Goal: Task Accomplishment & Management: Complete application form

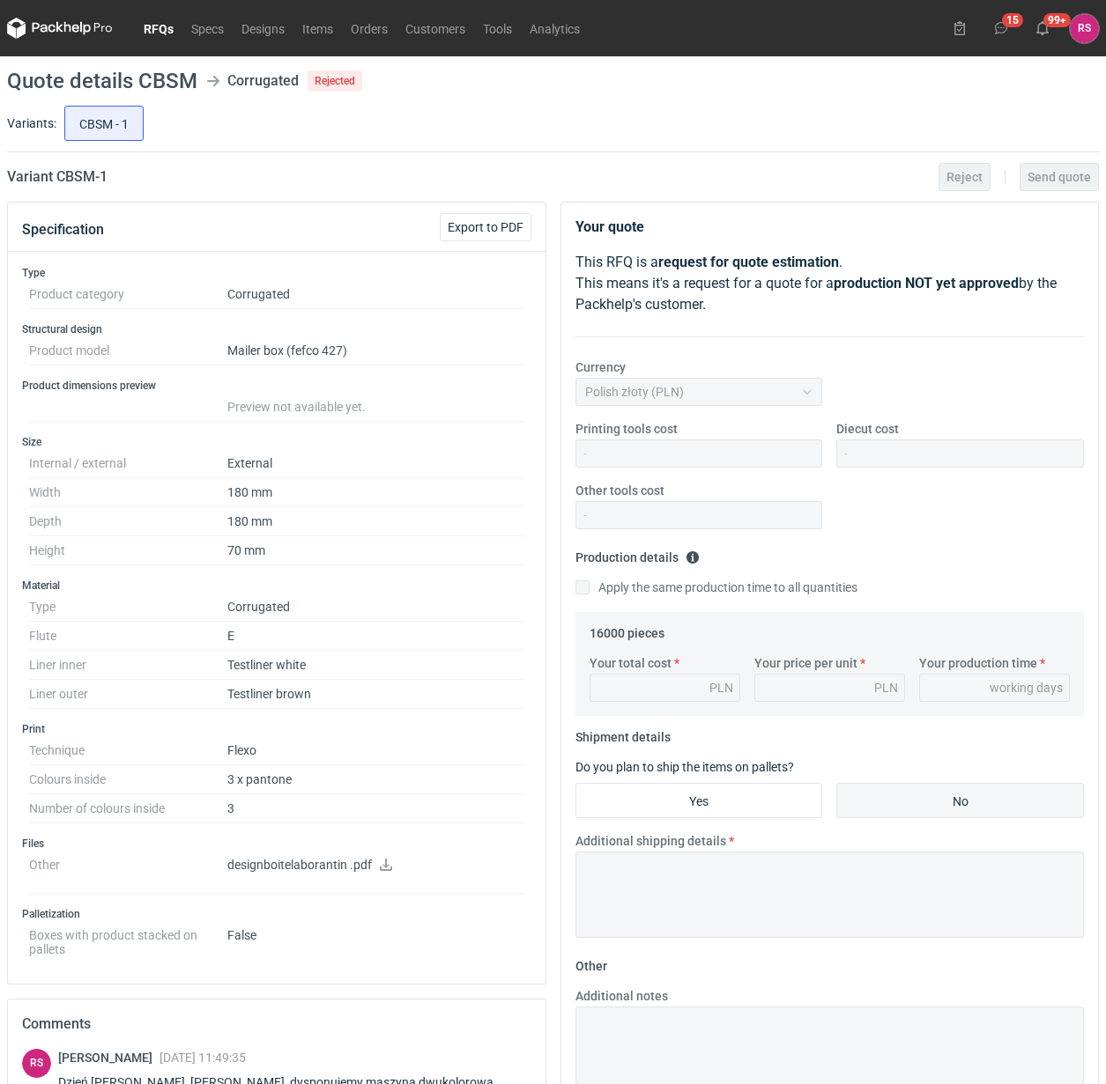
click at [609, 128] on div "CBSM - 1" at bounding box center [580, 123] width 1038 height 42
click at [159, 28] on link "RFQs" at bounding box center [159, 28] width 48 height 21
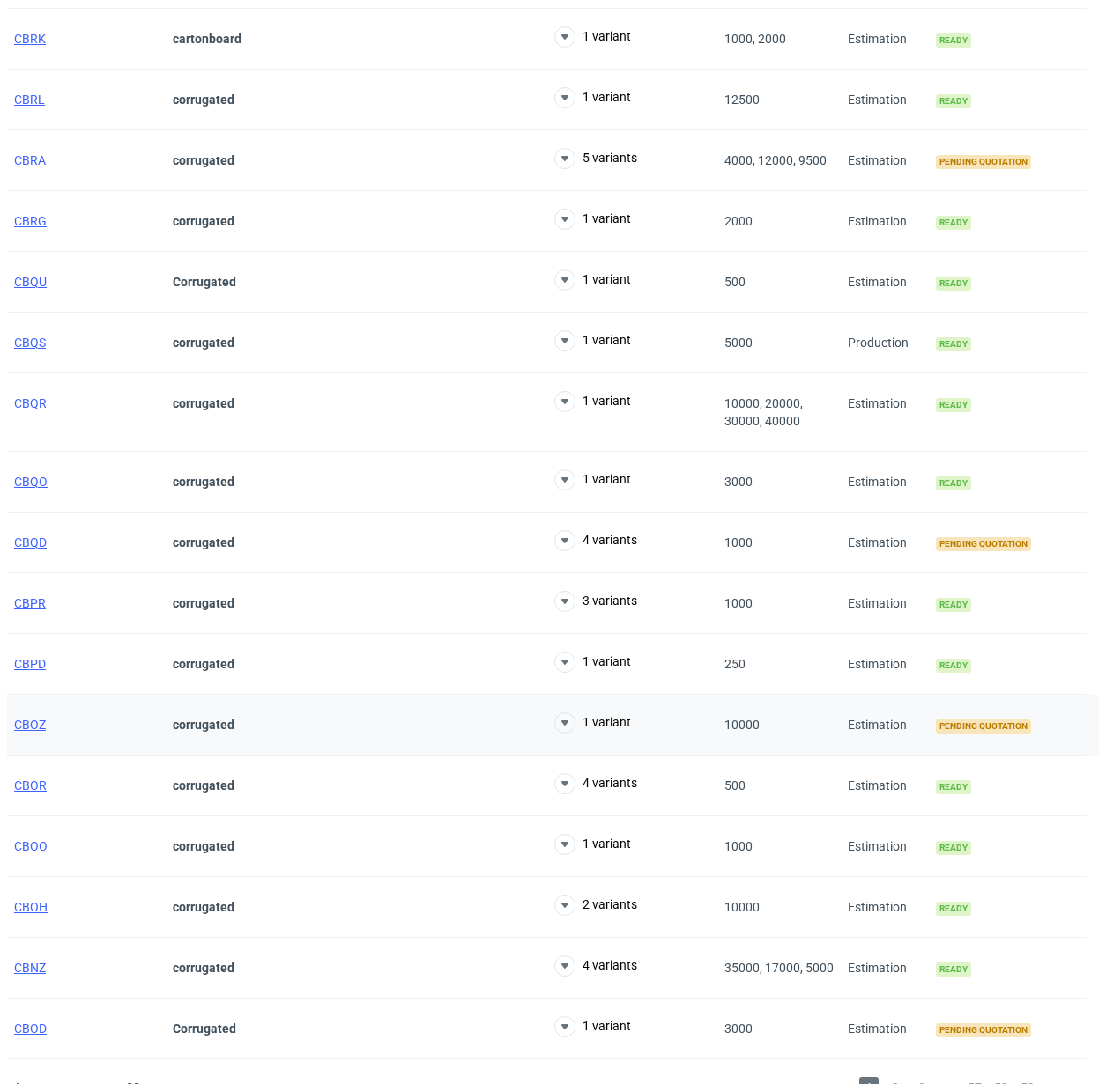
scroll to position [1015, 0]
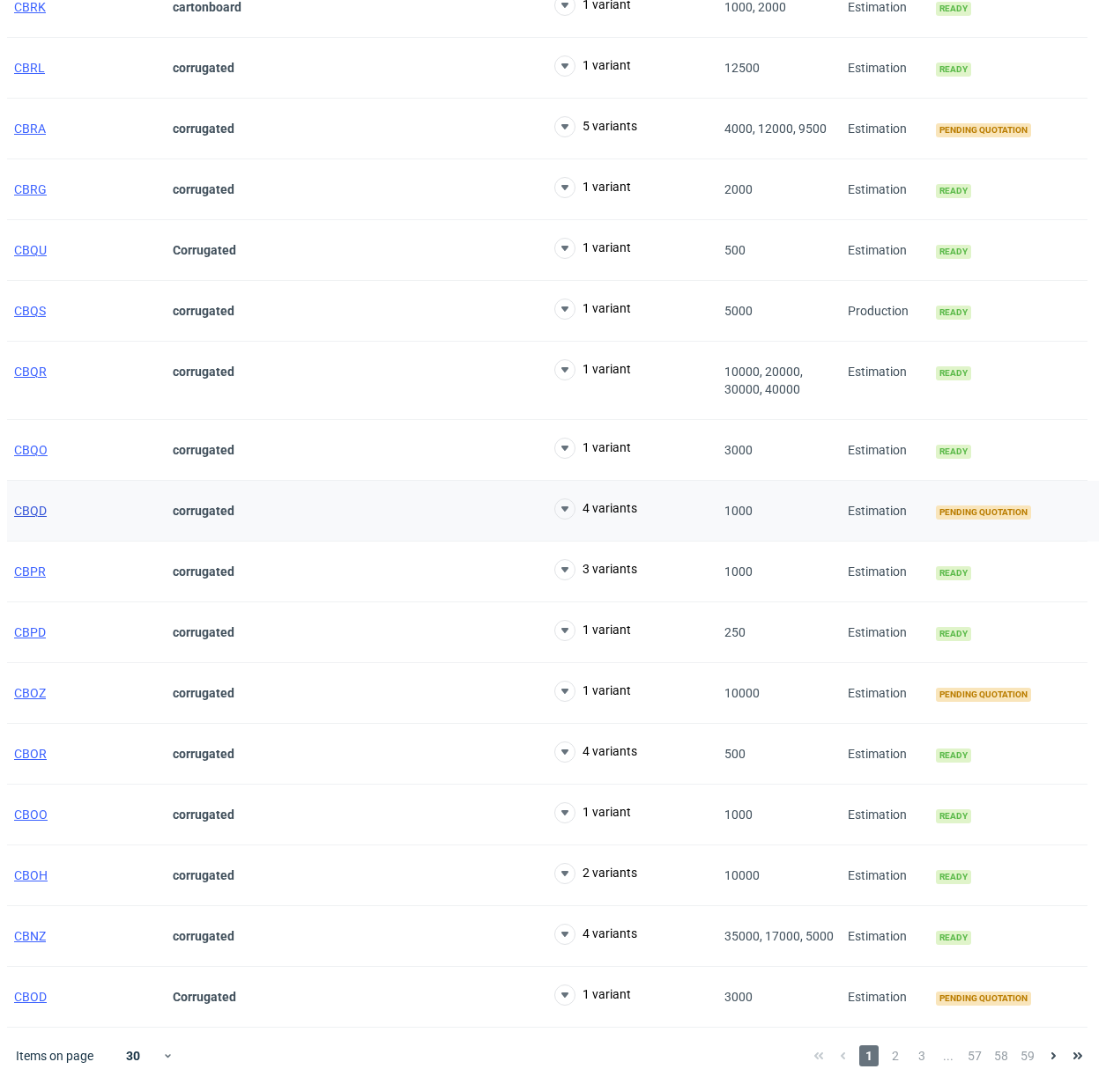
click at [33, 507] on span "CBQD" at bounding box center [30, 511] width 33 height 14
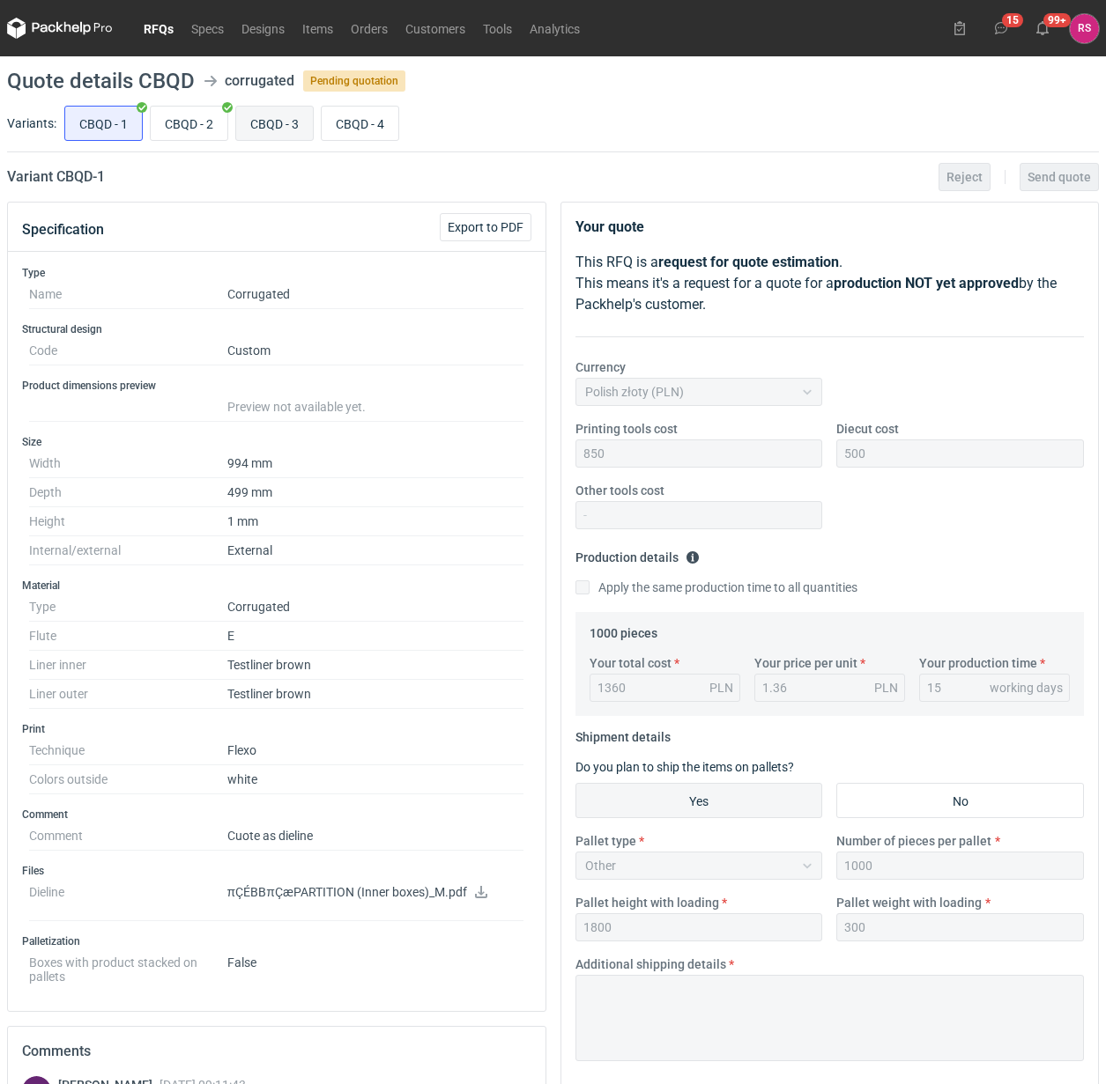
click at [283, 122] on input "CBQD - 3" at bounding box center [274, 123] width 77 height 33
radio input "true"
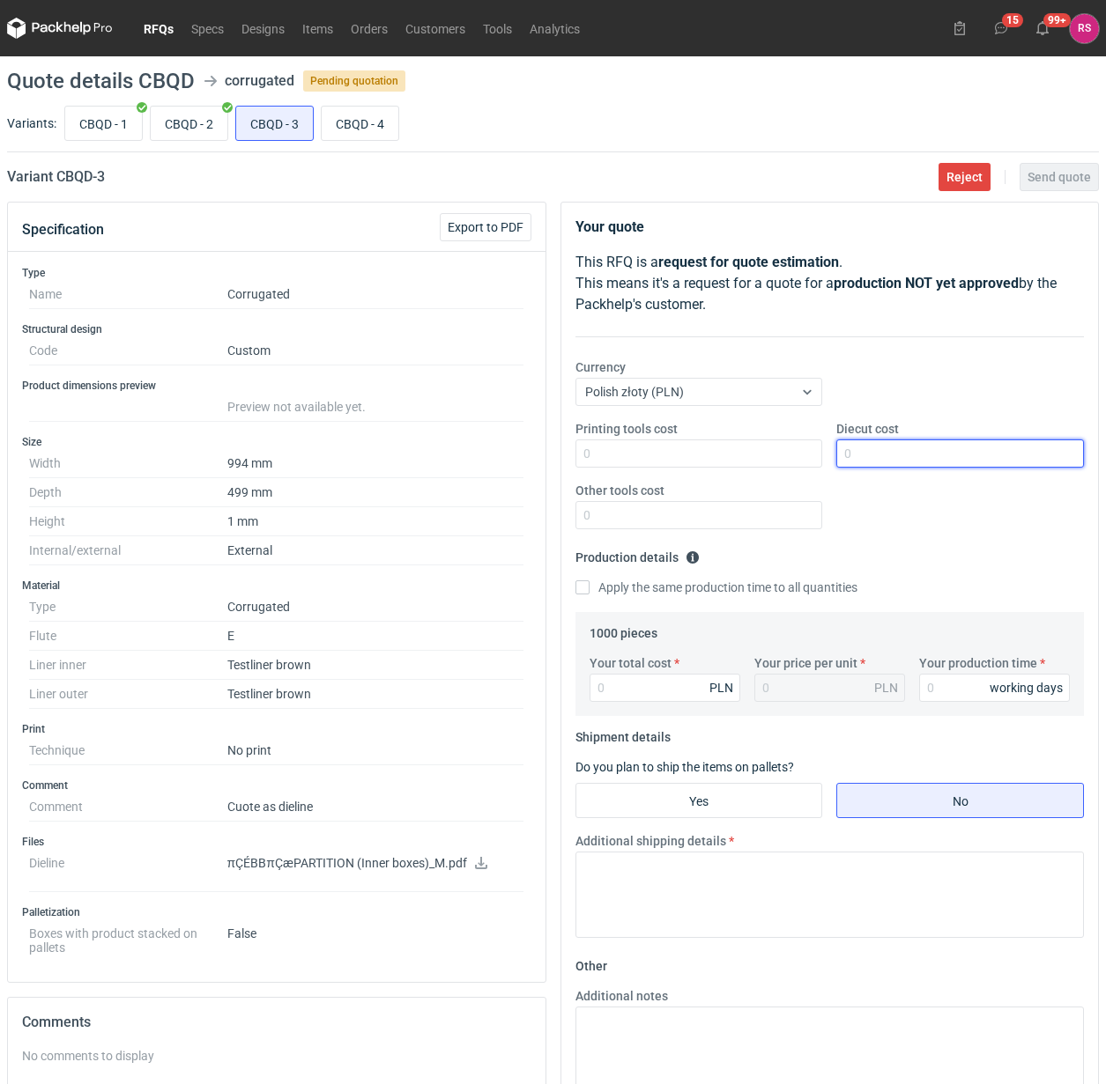
click at [922, 458] on input "Diecut cost" at bounding box center [960, 454] width 248 height 28
type input "500"
click at [575, 581] on input "Apply the same production time to all quantities" at bounding box center [582, 588] width 14 height 14
checkbox input "true"
type input "10"
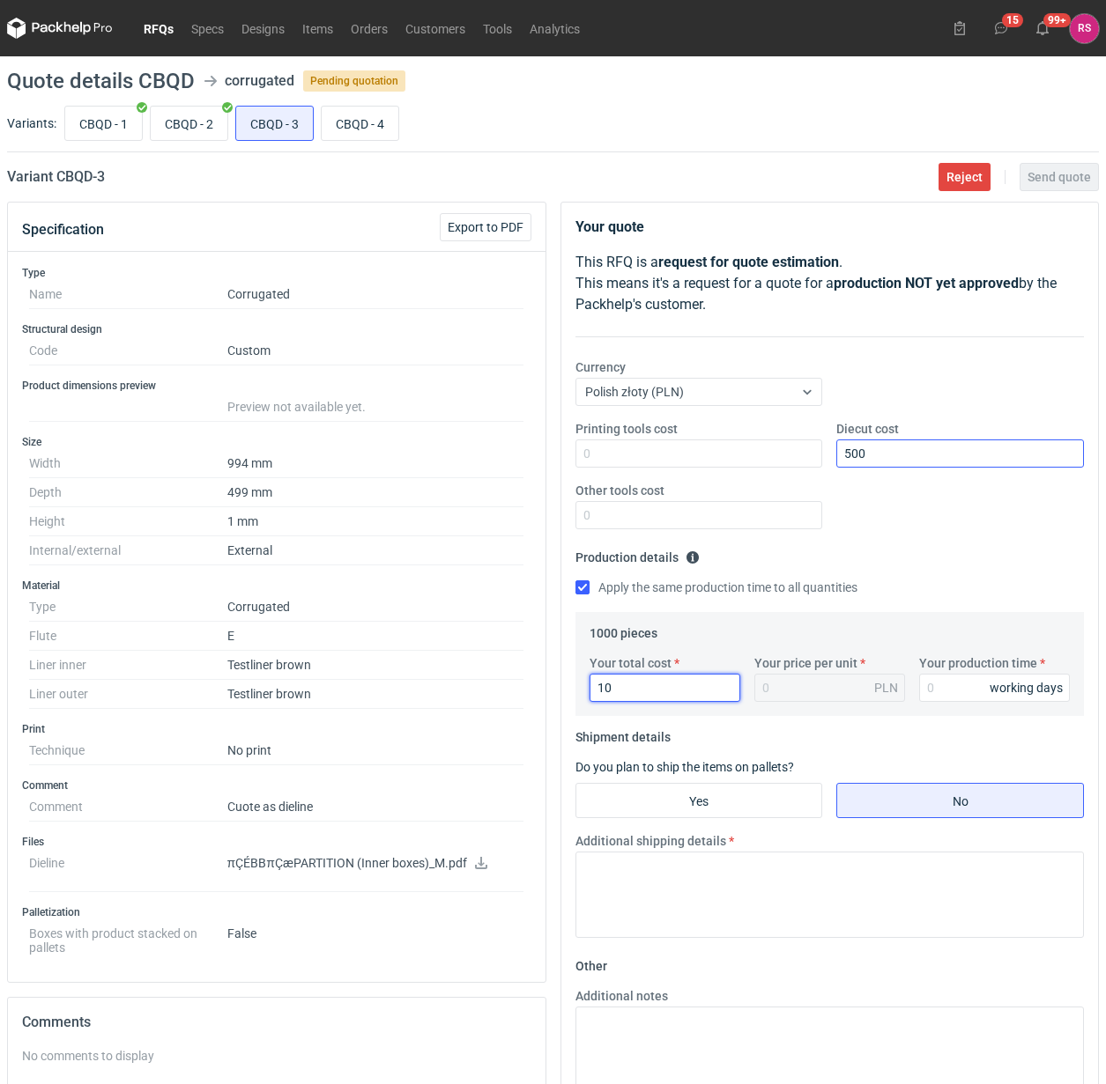
type input "0.01"
type input "1070"
type input "1.07"
type input "1070"
type input "13"
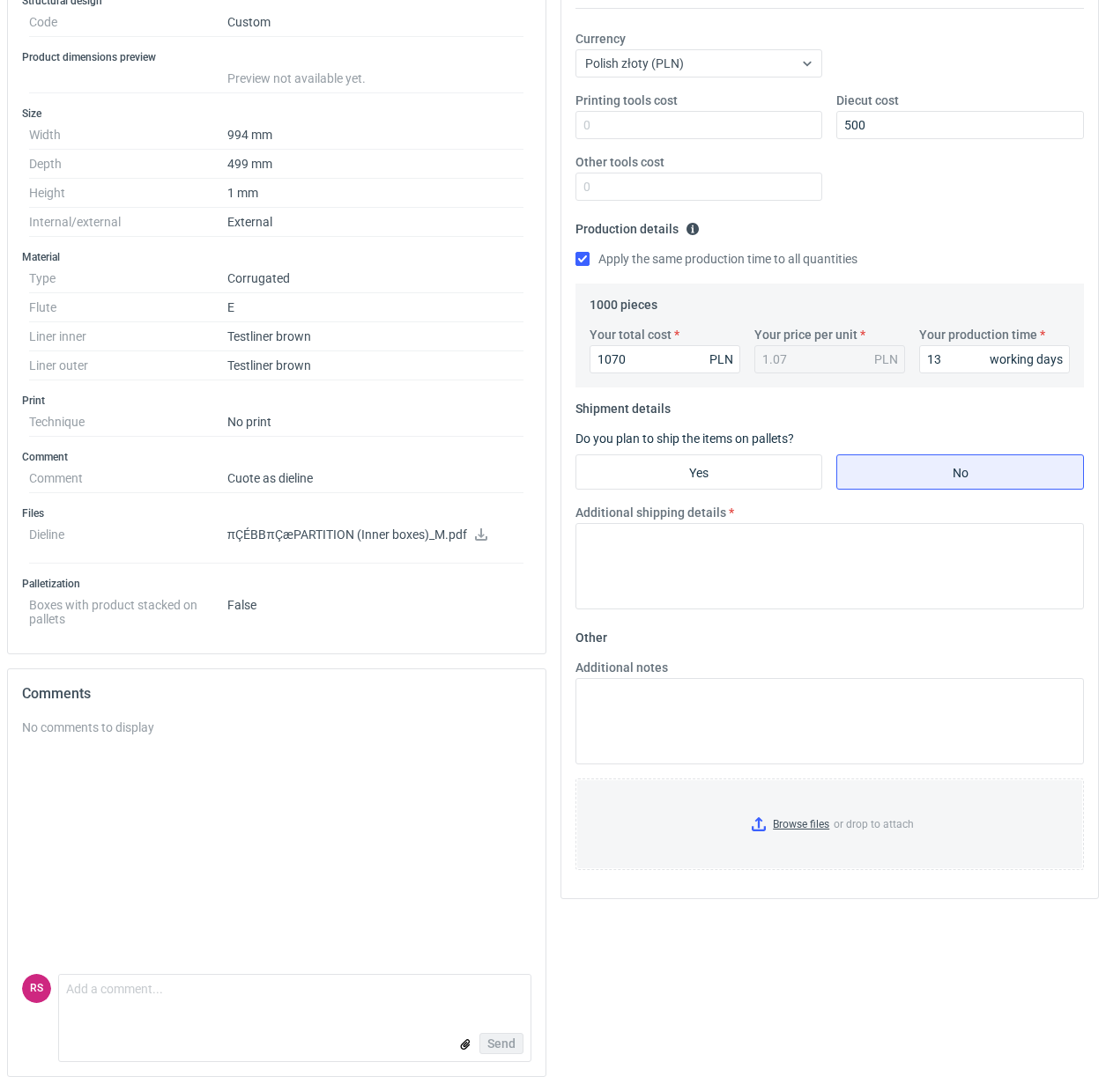
scroll to position [330, 0]
click at [706, 465] on input "Yes" at bounding box center [699, 470] width 246 height 33
radio input "true"
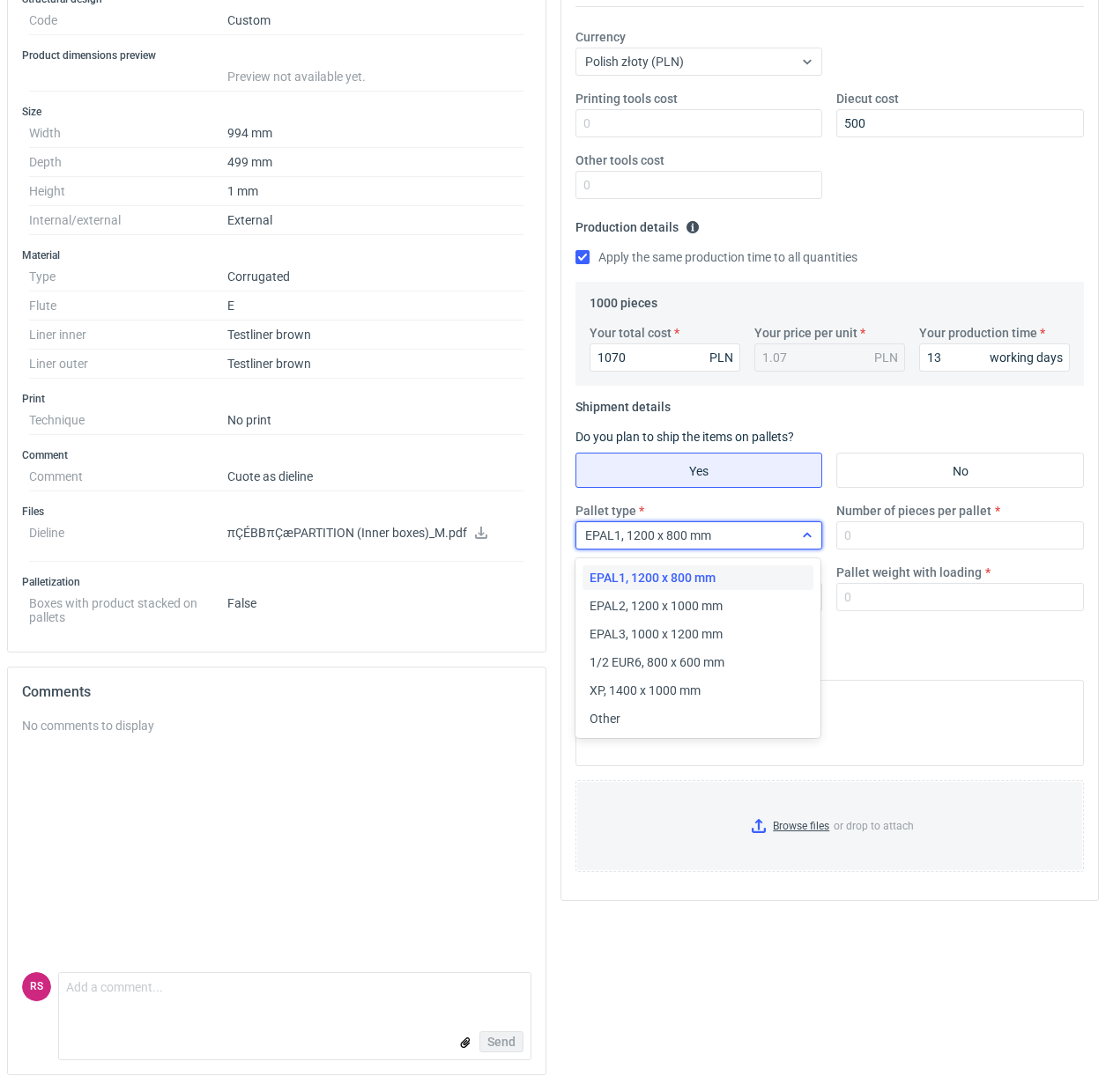
click at [804, 537] on icon at bounding box center [807, 535] width 8 height 4
click at [631, 715] on div "Other" at bounding box center [698, 719] width 218 height 18
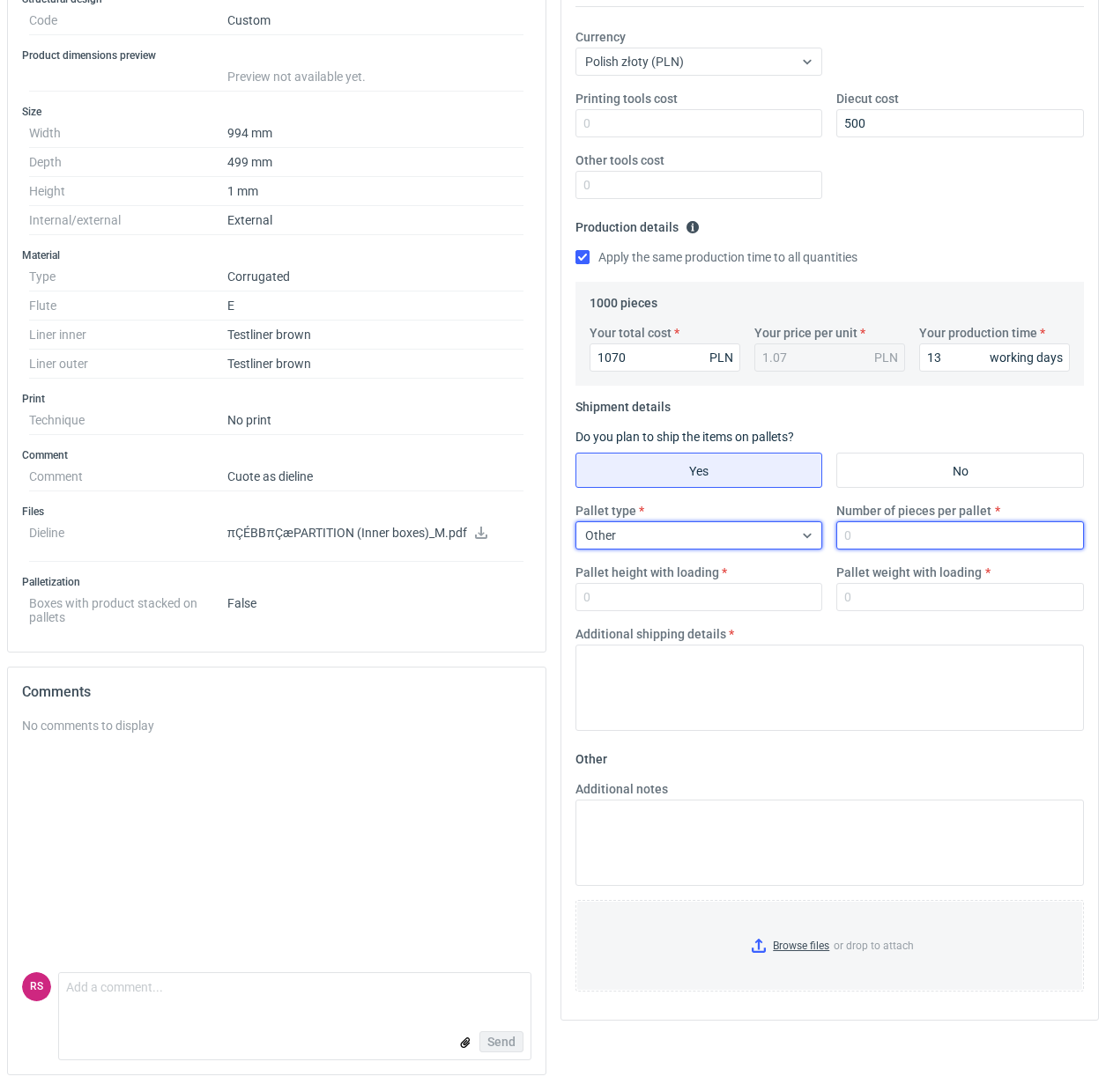
click at [926, 531] on input "Number of pieces per pallet" at bounding box center [960, 536] width 248 height 28
type input "1000"
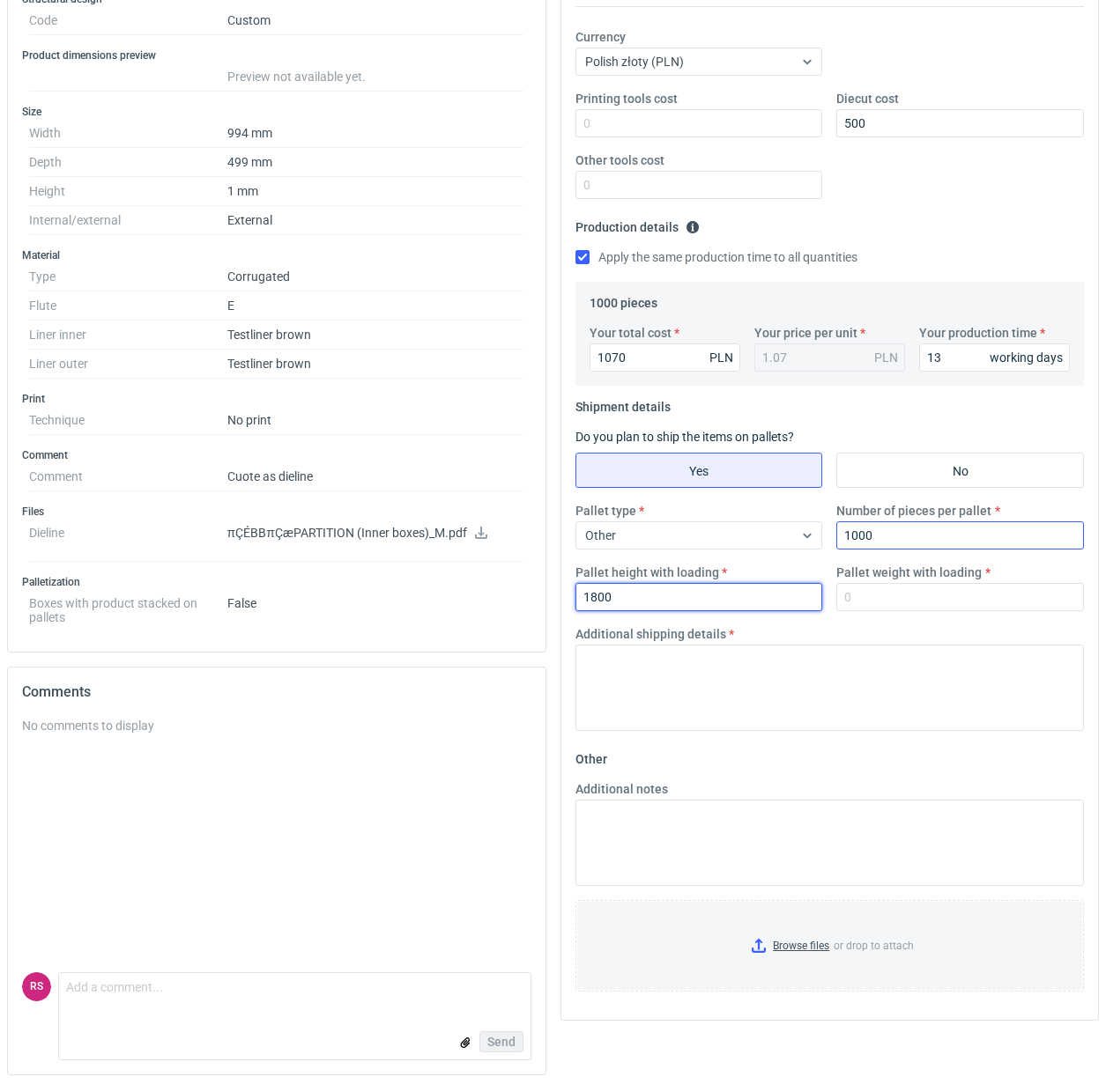
type input "1800"
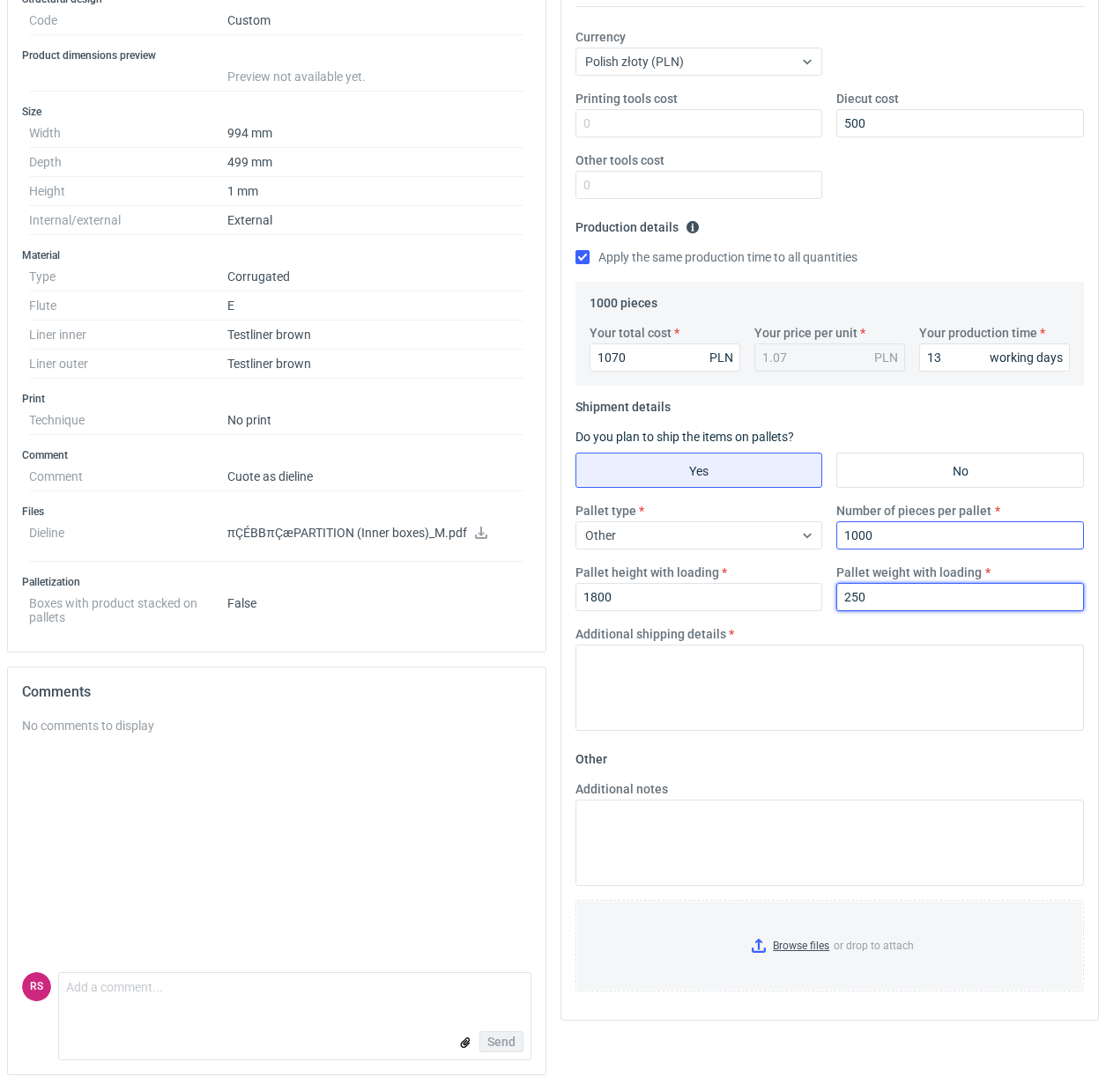
type input "250"
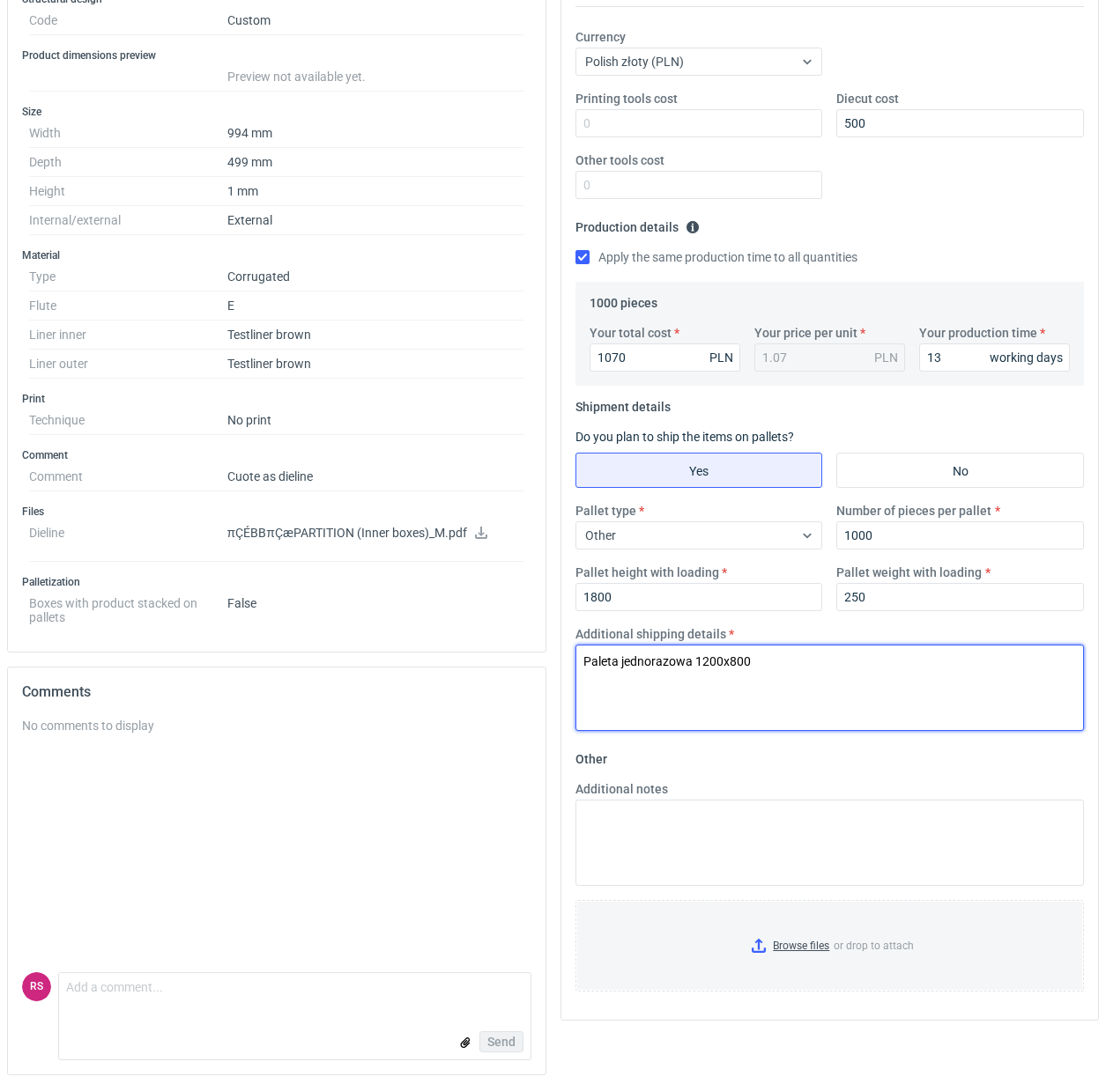
drag, startPoint x: 812, startPoint y: 666, endPoint x: 314, endPoint y: 619, distance: 500.8
click at [315, 623] on div "Specification Export to PDF Type Name Corrugated Structural design Code Custom …" at bounding box center [553, 480] width 1106 height 1218
type textarea "Paleta jednorazowa 1200x800"
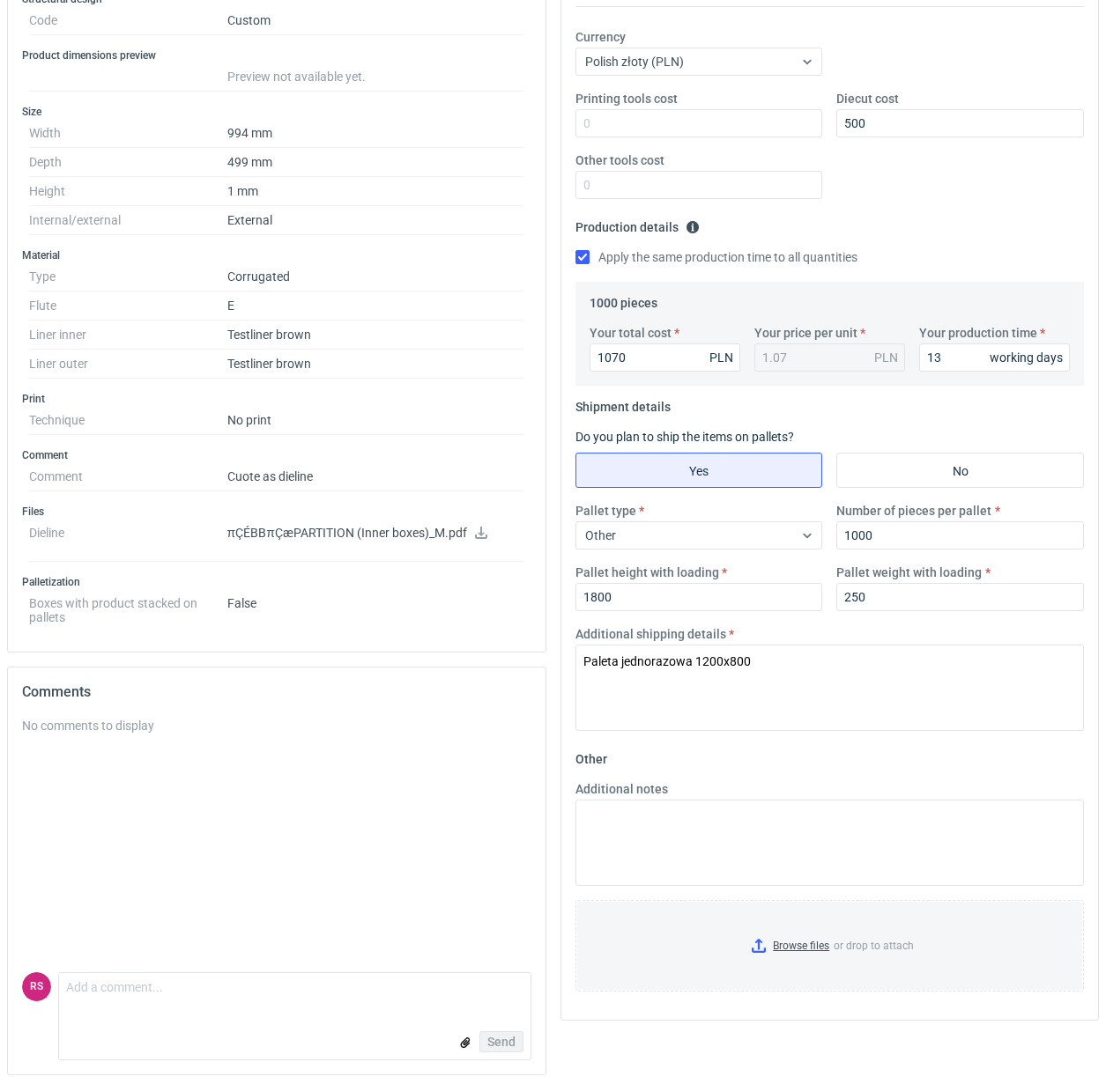
click at [1033, 419] on fieldset "Shipment details Do you plan to ship the items on pallets? Yes No Pallet type O…" at bounding box center [829, 569] width 509 height 352
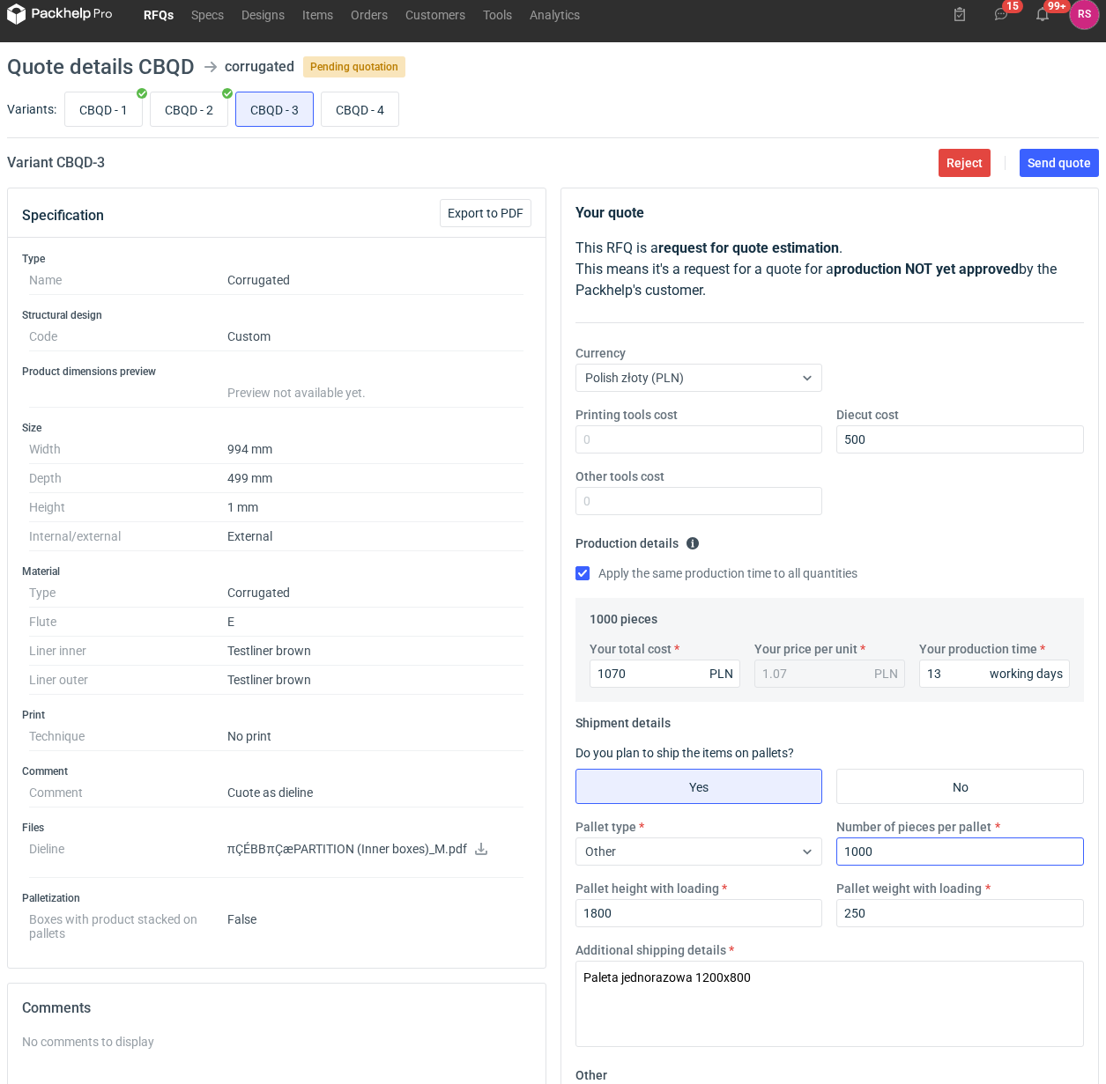
scroll to position [0, 0]
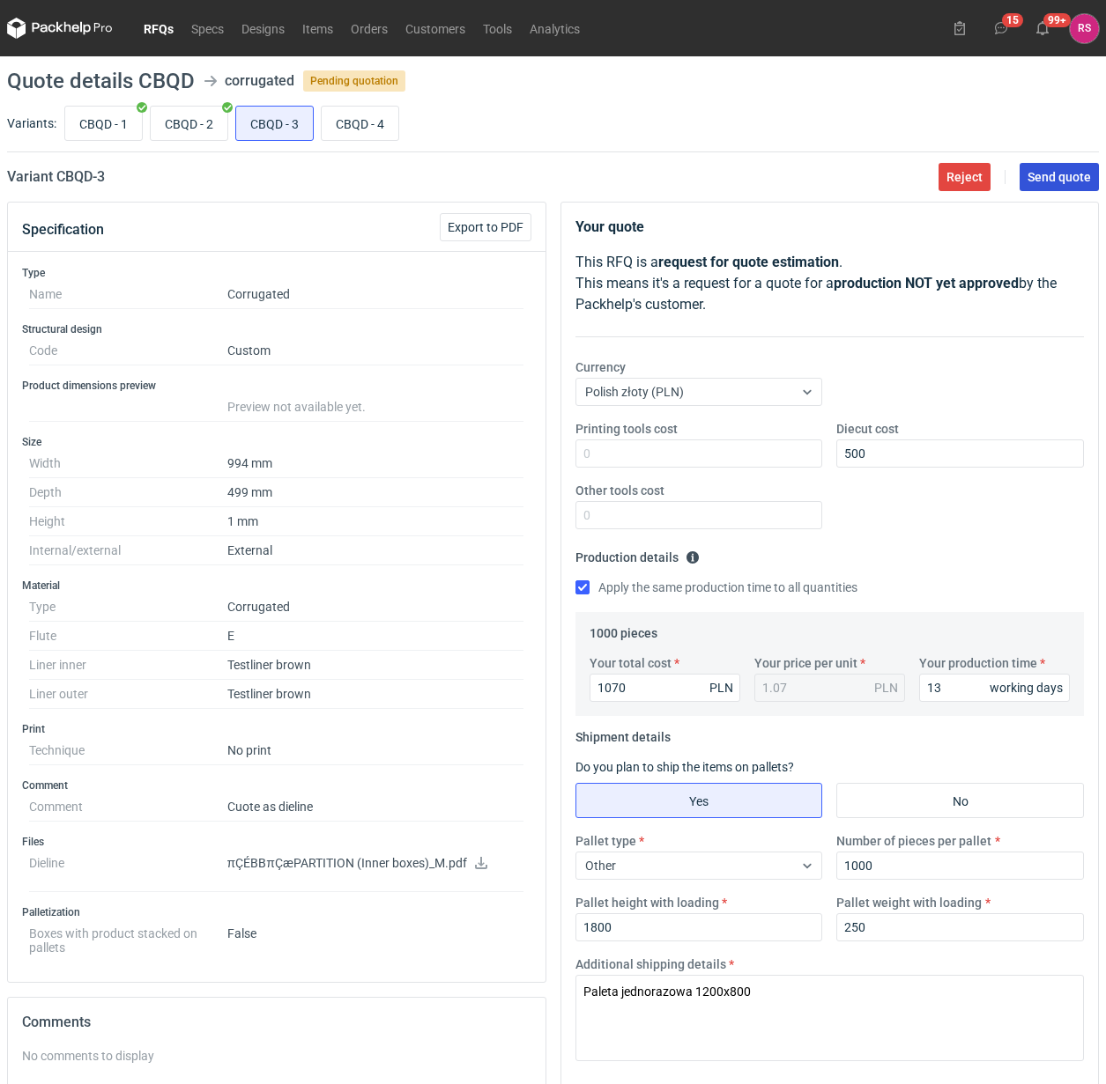
click at [1059, 174] on span "Send quote" at bounding box center [1058, 177] width 63 height 12
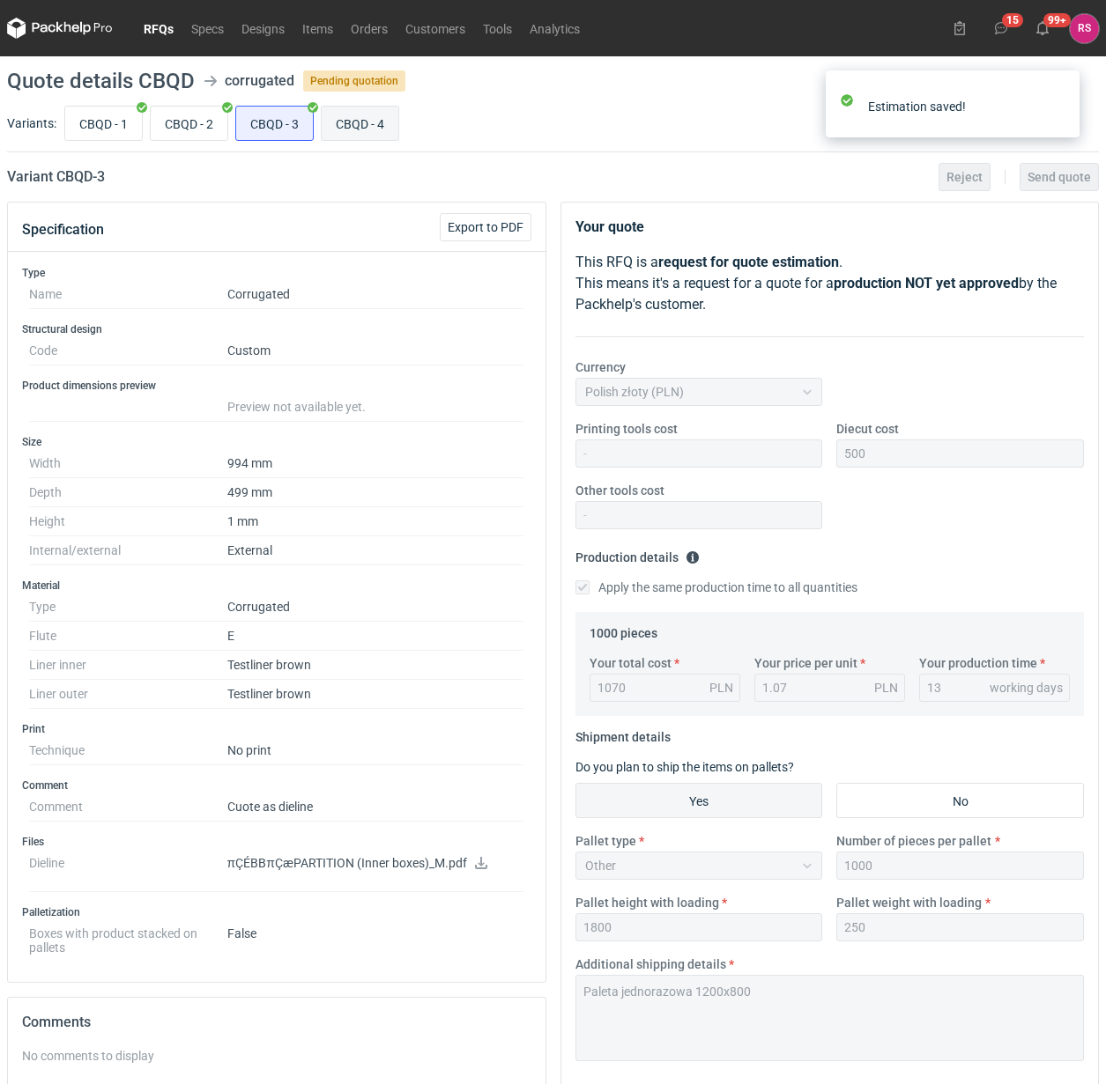
click at [367, 126] on input "CBQD - 4" at bounding box center [360, 123] width 77 height 33
radio input "true"
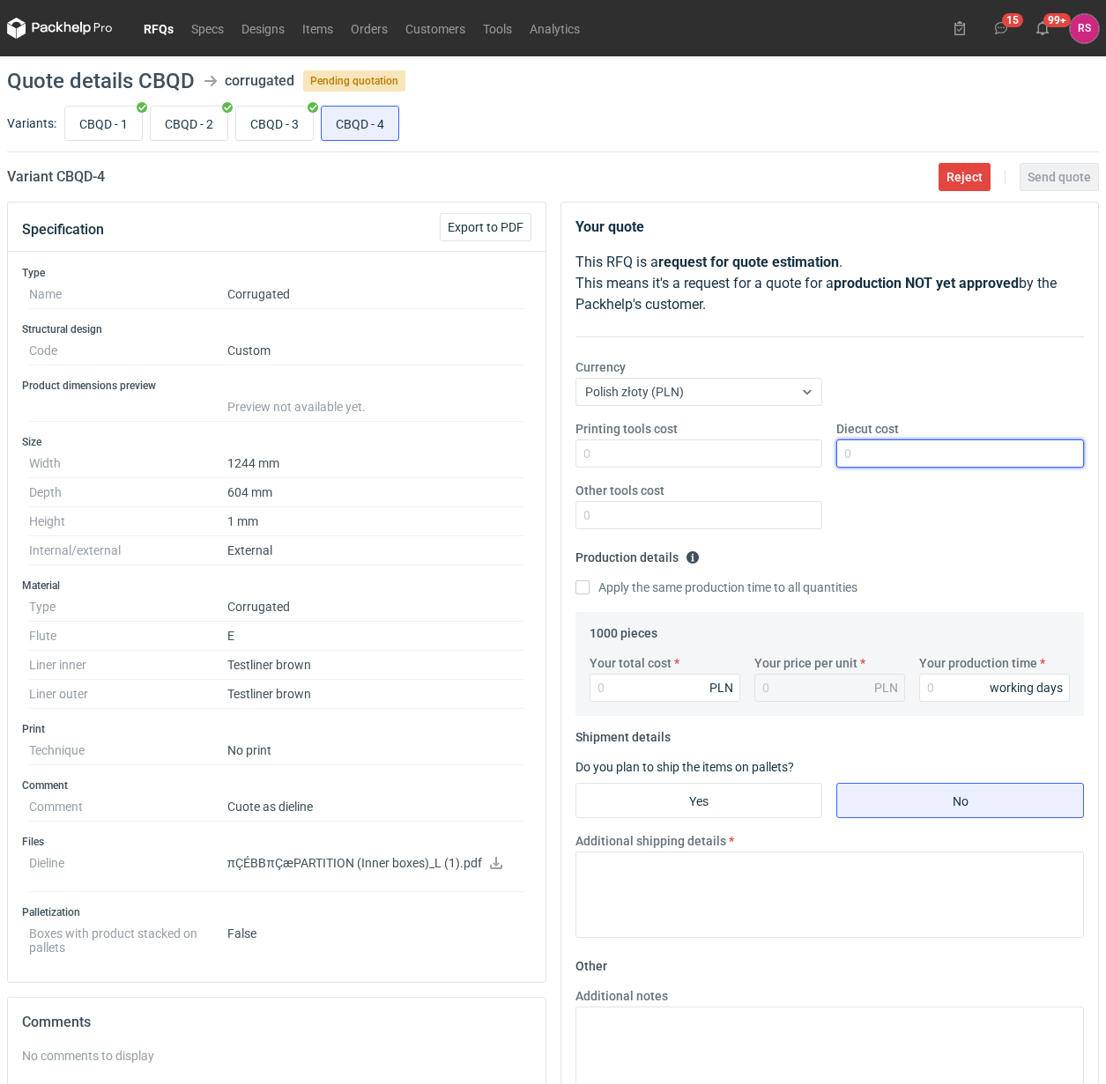
click at [943, 454] on input "Diecut cost" at bounding box center [960, 454] width 248 height 28
type input "600"
click at [575, 581] on input "Apply the same production time to all quantities" at bounding box center [582, 588] width 14 height 14
checkbox input "true"
type input "135"
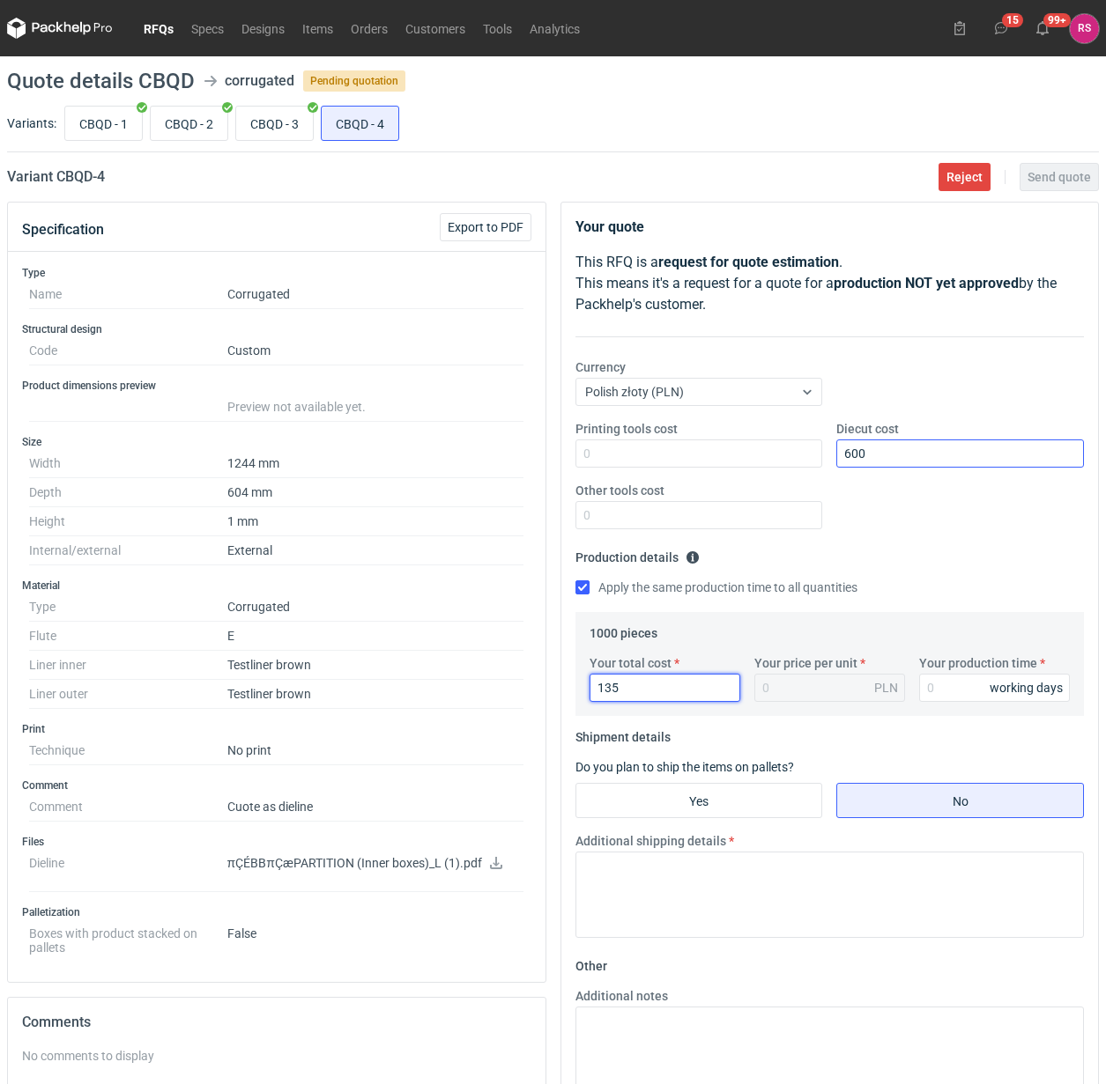
type input "0.14"
type input "1350"
type input "1.35"
type input "1350"
type input "13"
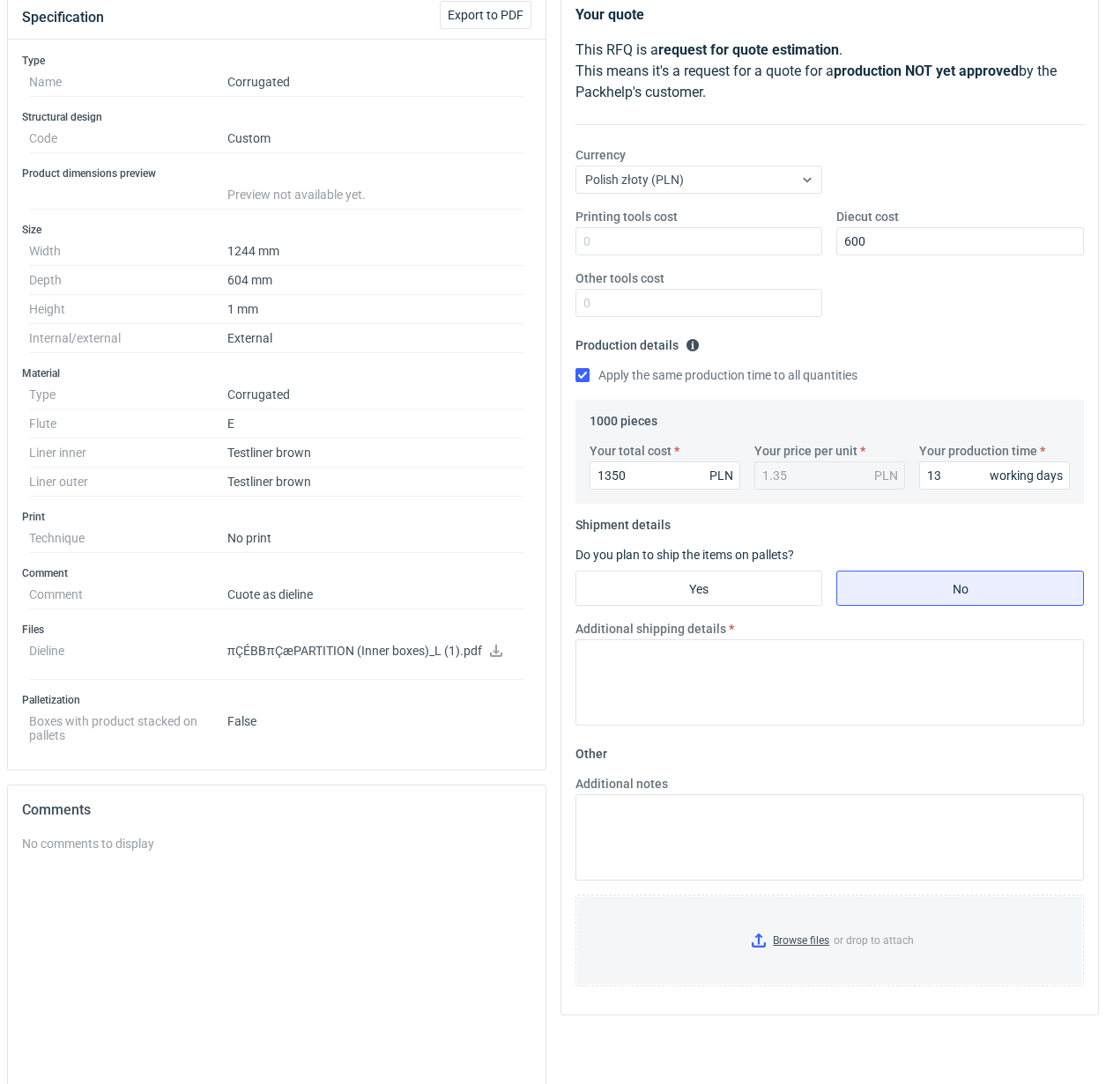
scroll to position [220, 0]
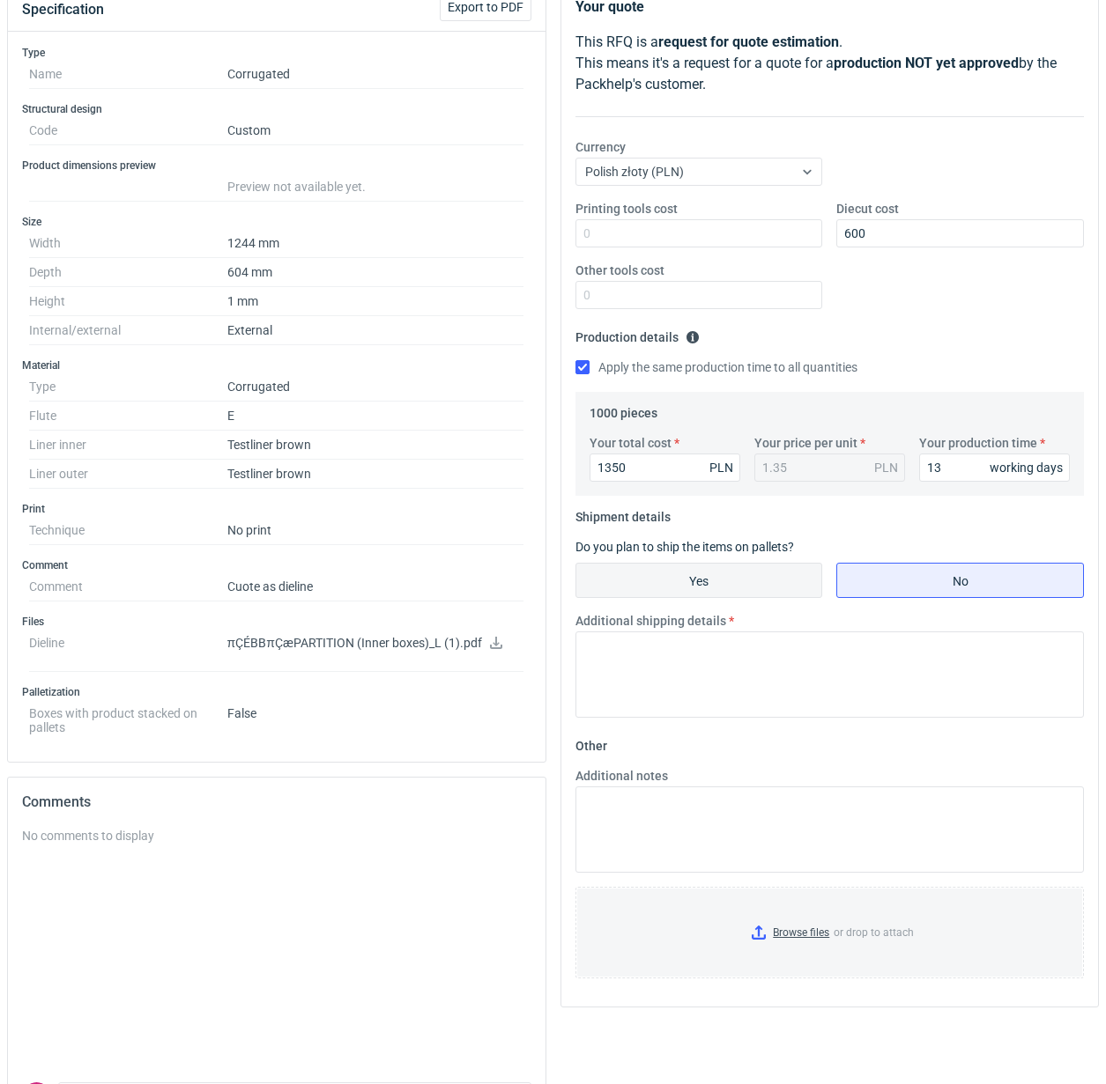
click at [700, 574] on input "Yes" at bounding box center [699, 580] width 246 height 33
radio input "true"
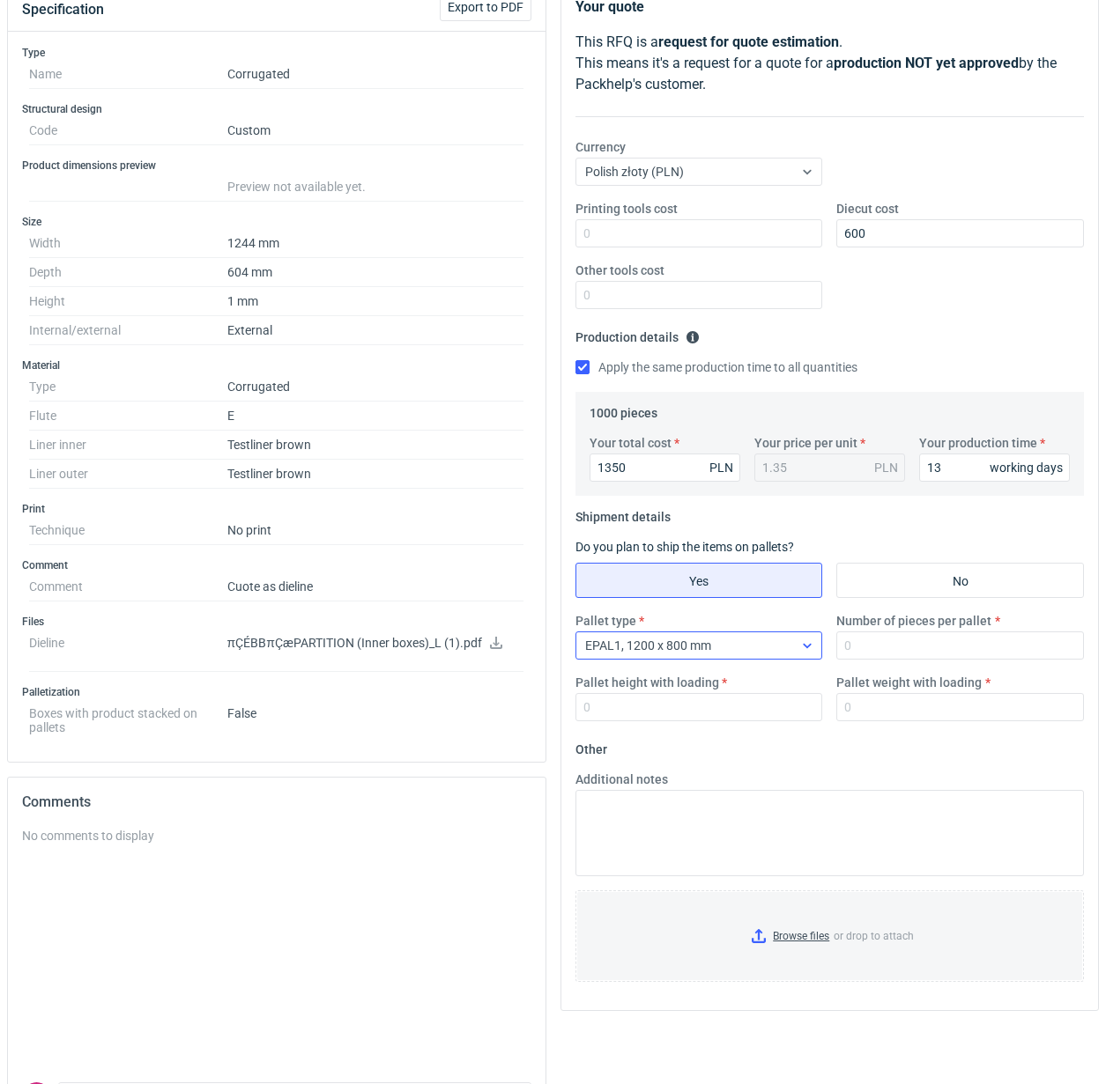
click at [811, 653] on div at bounding box center [807, 646] width 28 height 14
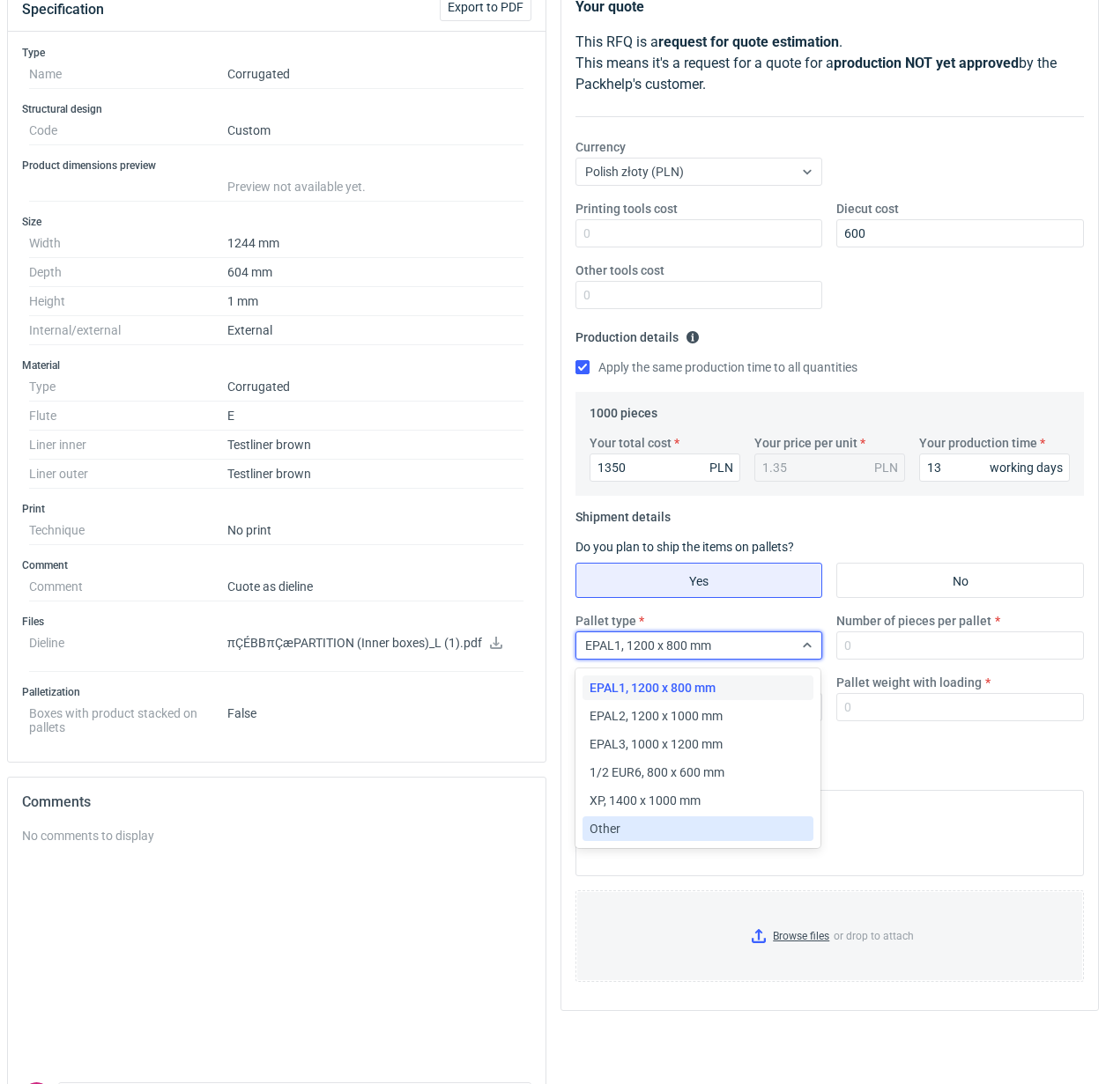
click at [630, 826] on div "Other" at bounding box center [698, 829] width 218 height 18
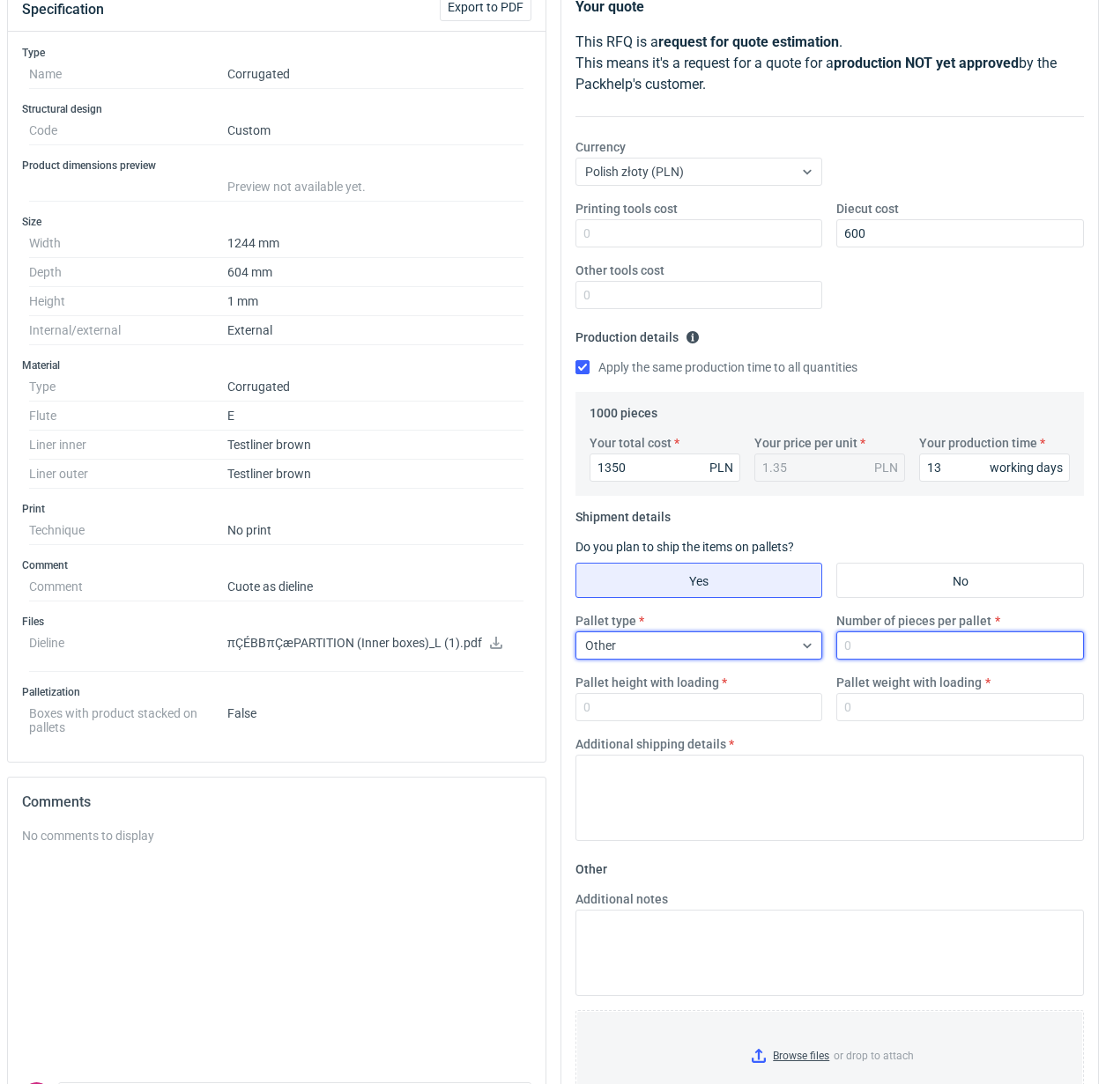
click at [899, 646] on input "Number of pieces per pallet" at bounding box center [960, 646] width 248 height 28
type input "1000"
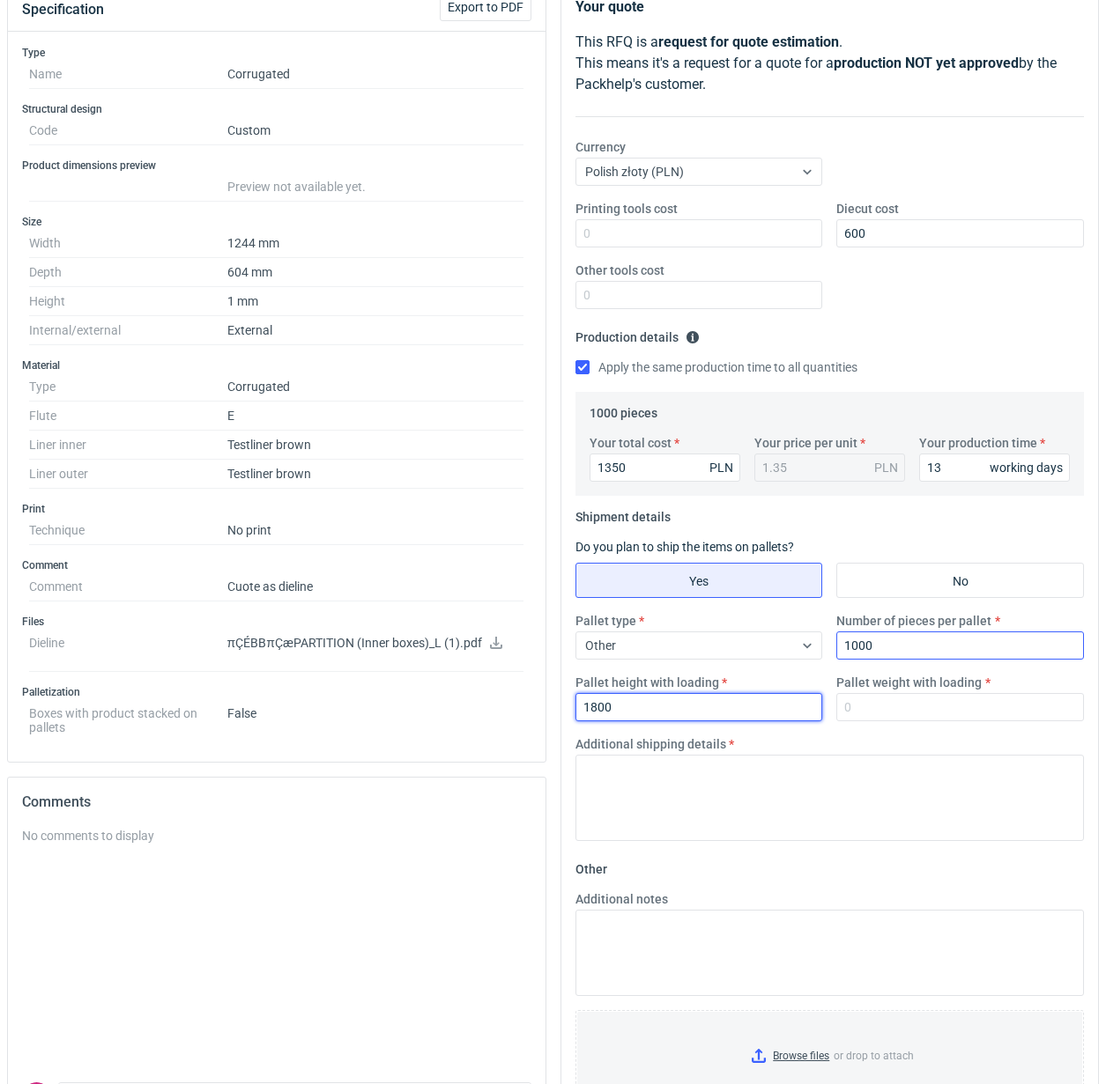
type input "1800"
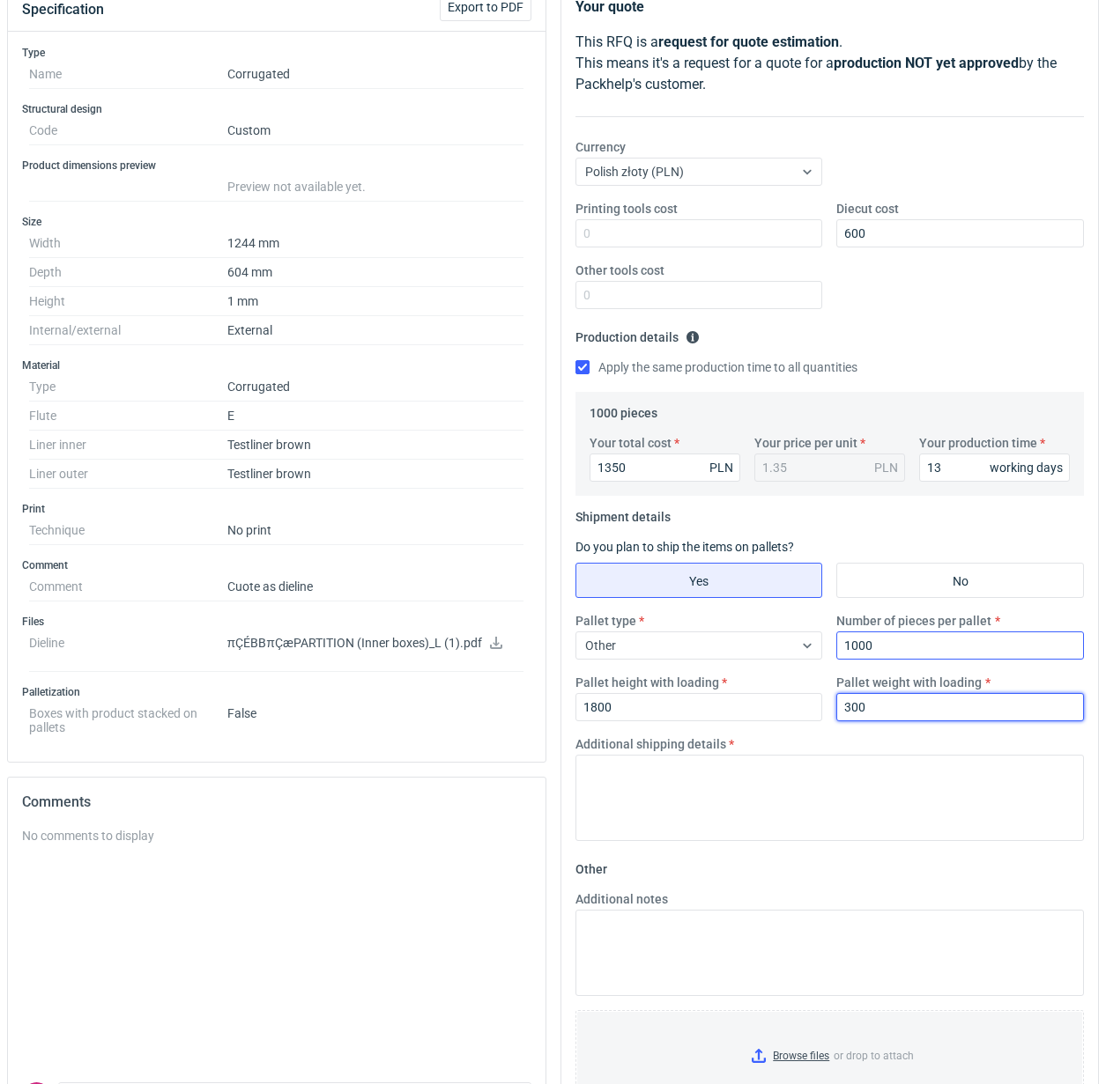
type input "300"
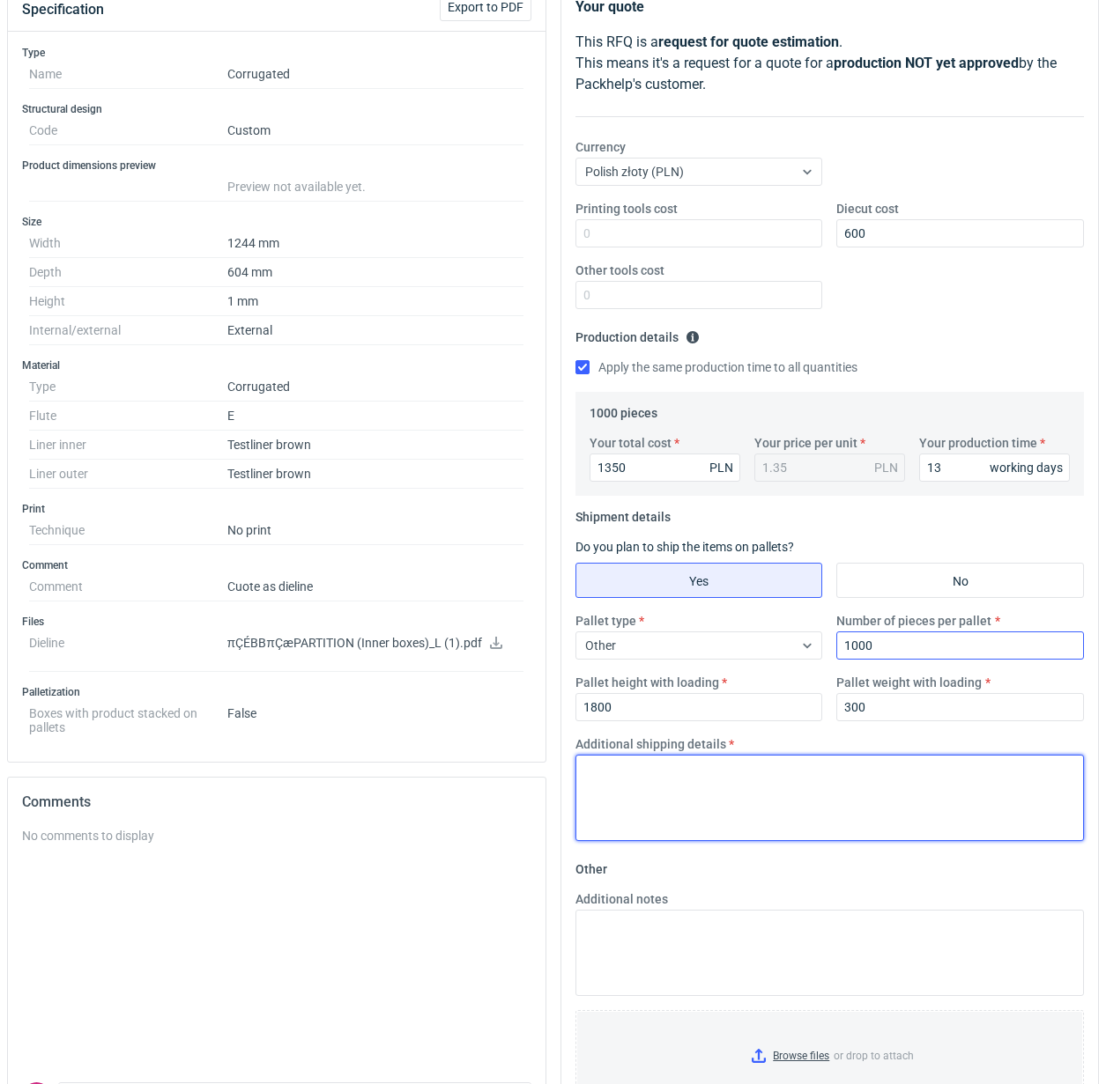
paste textarea "Paleta jednorazowa 1200x800"
click at [712, 774] on textarea "Paleta jednorazowa 1200x800" at bounding box center [829, 798] width 509 height 86
click at [851, 807] on textarea "Paleta jednorazowa 1250x800" at bounding box center [829, 798] width 509 height 86
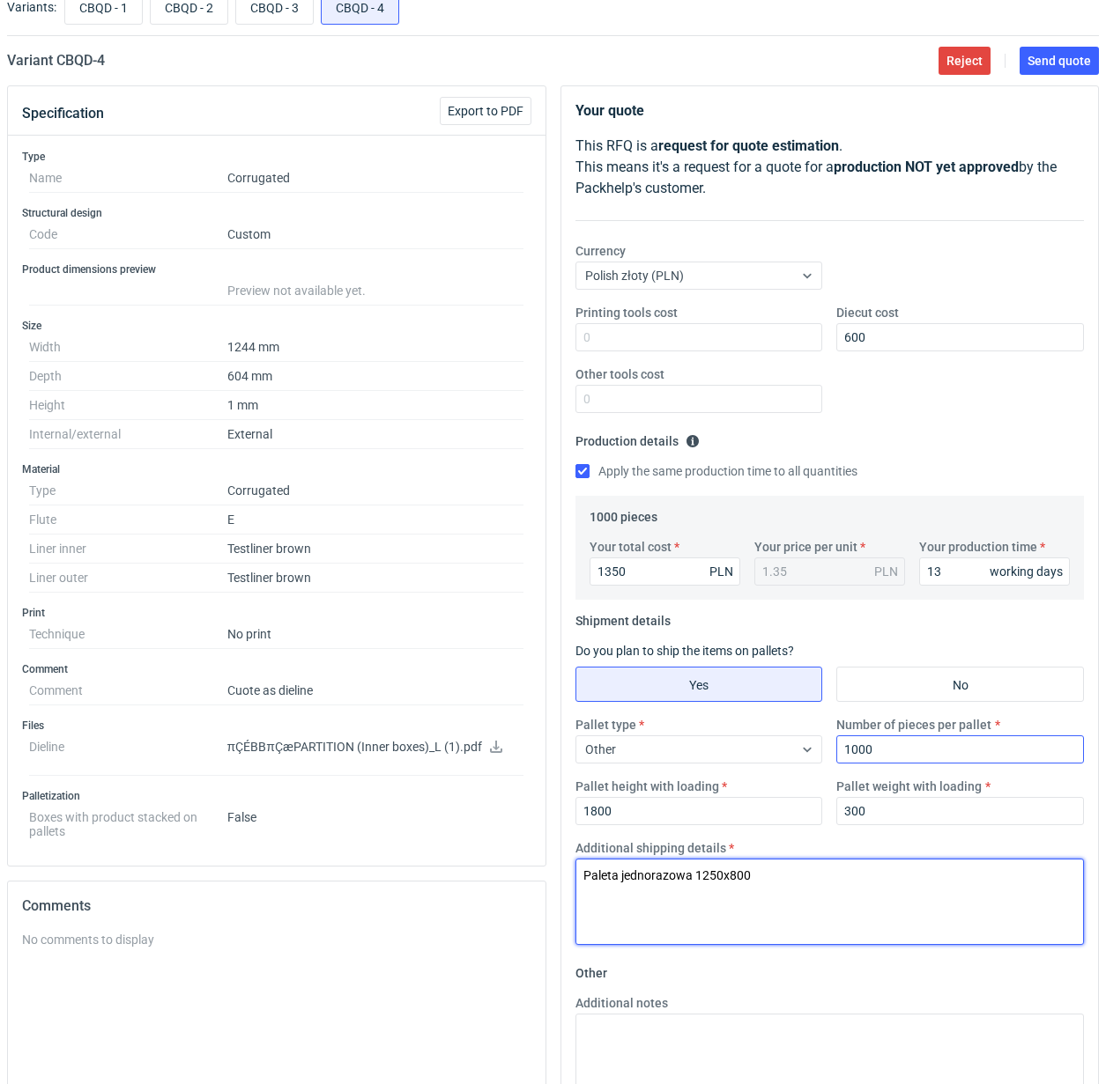
scroll to position [0, 0]
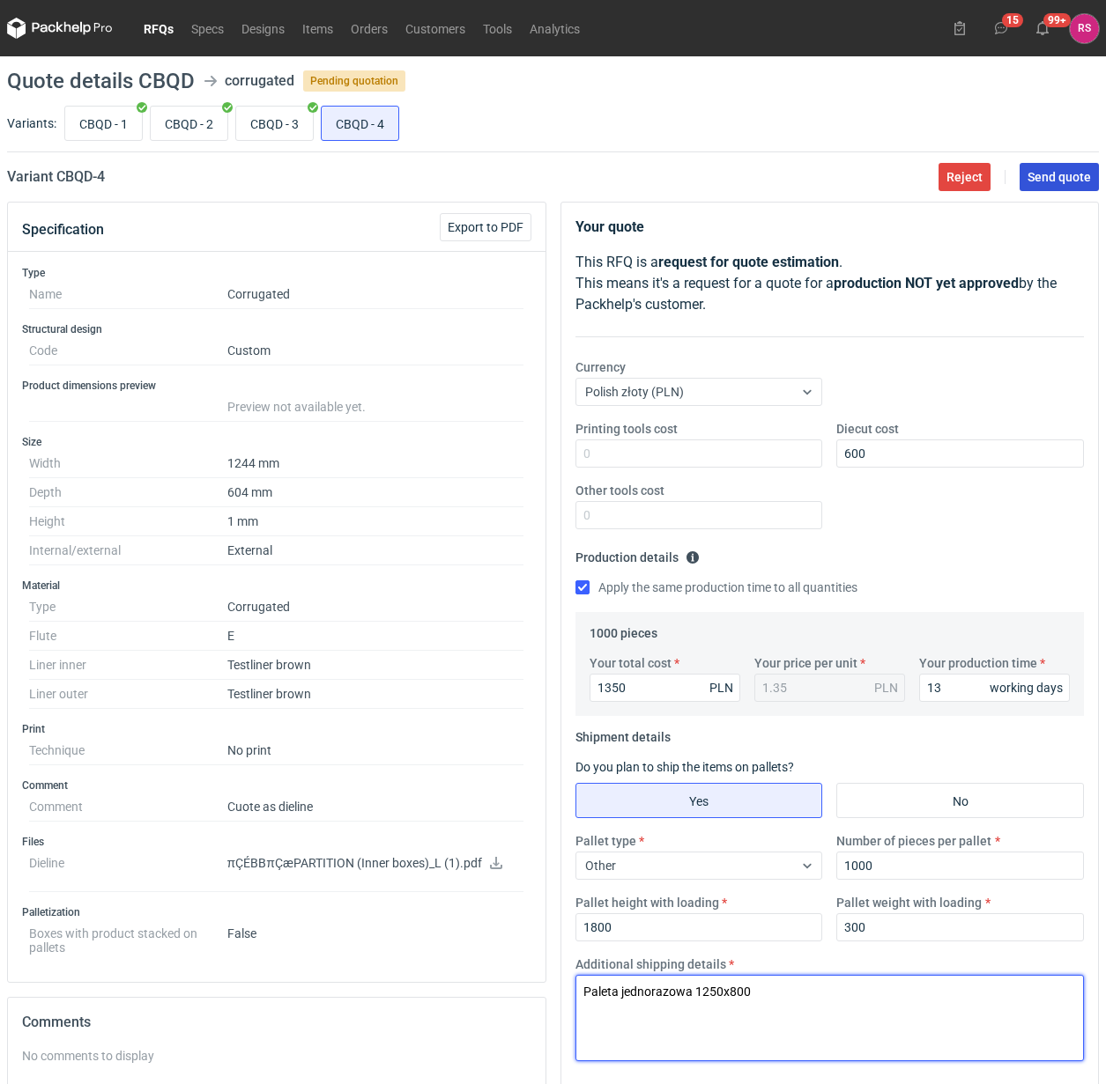
type textarea "Paleta jednorazowa 1250x800"
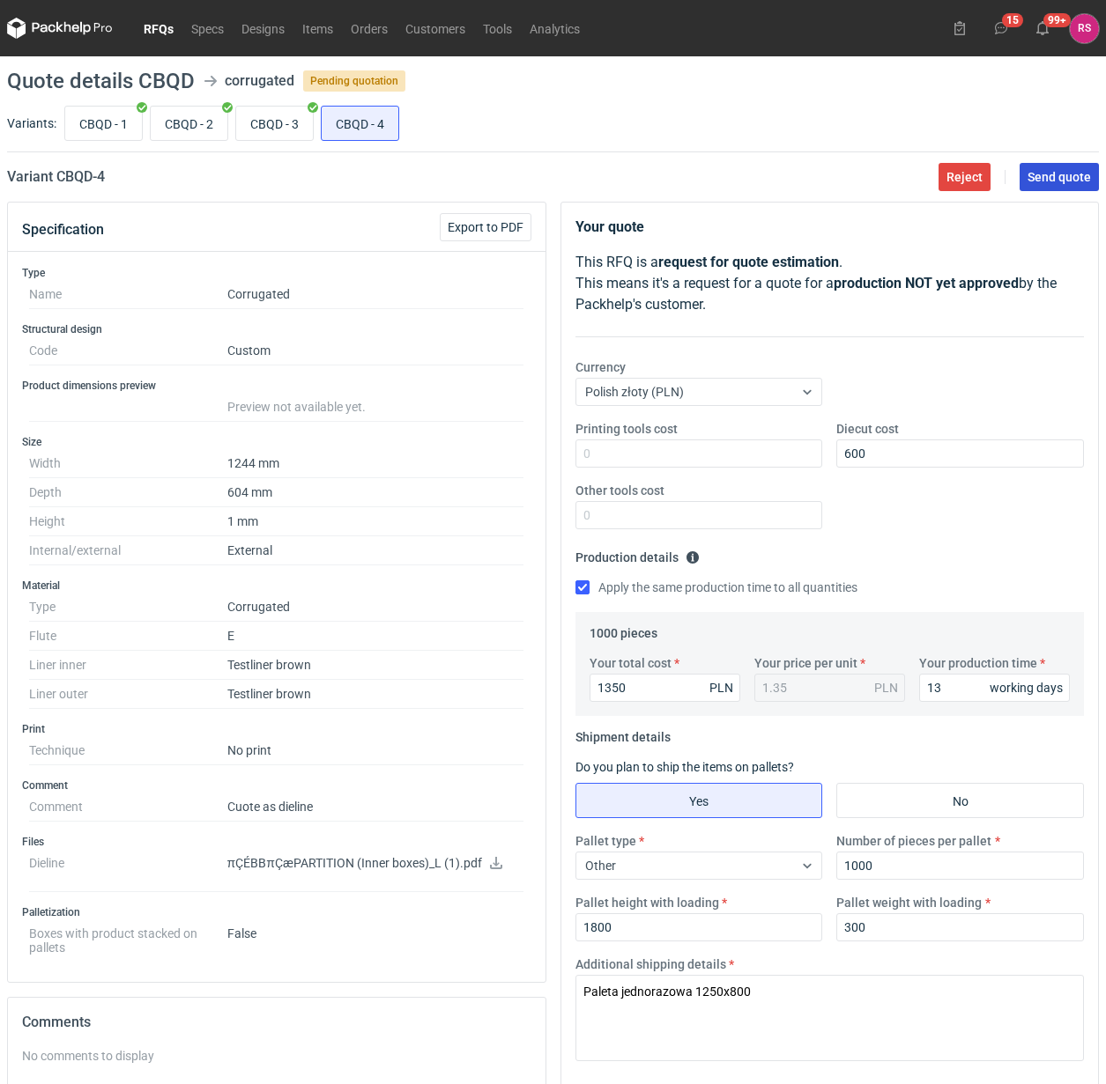
click at [1058, 186] on button "Send quote" at bounding box center [1058, 177] width 79 height 28
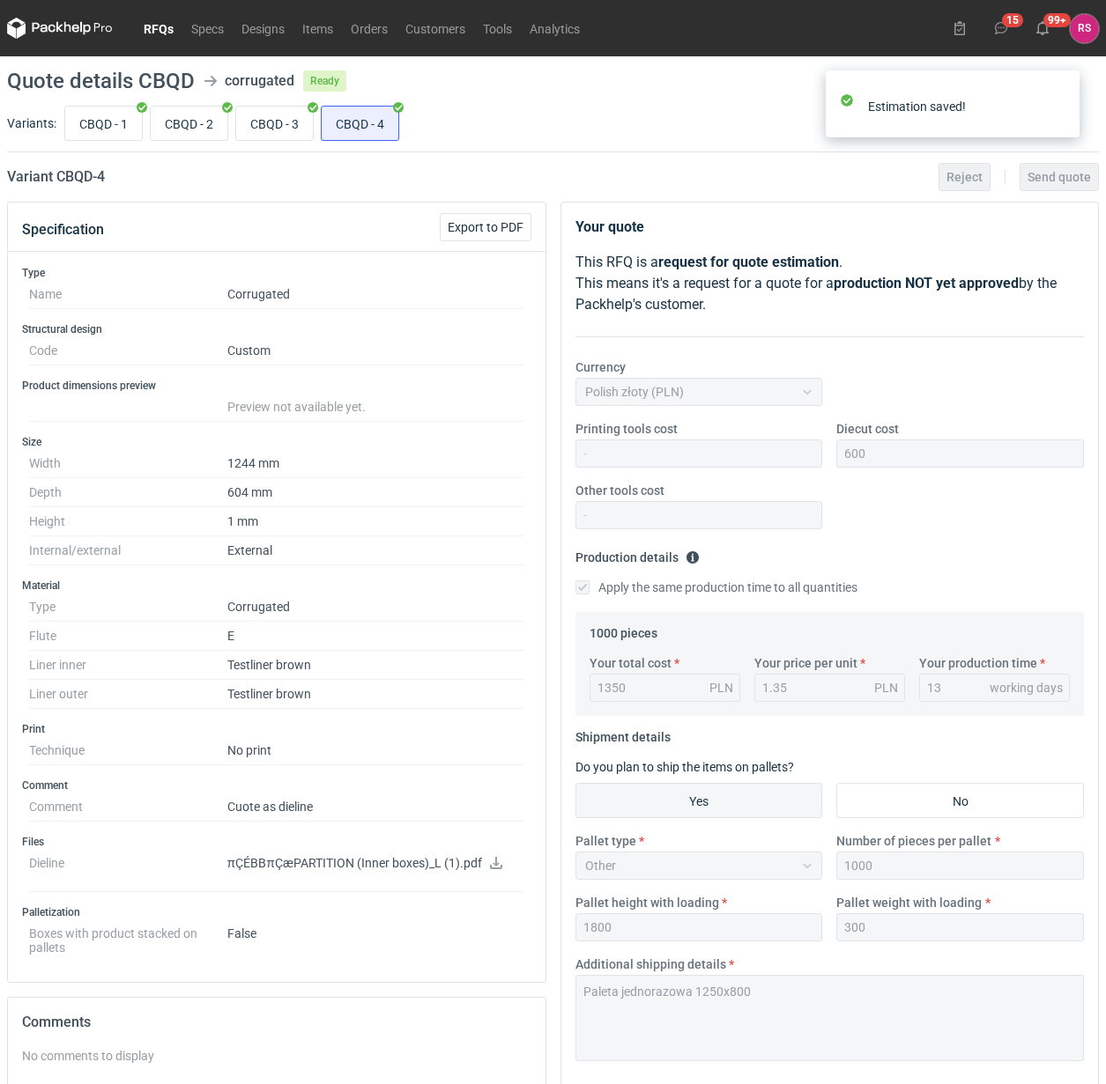
click at [161, 32] on link "RFQs" at bounding box center [159, 28] width 48 height 21
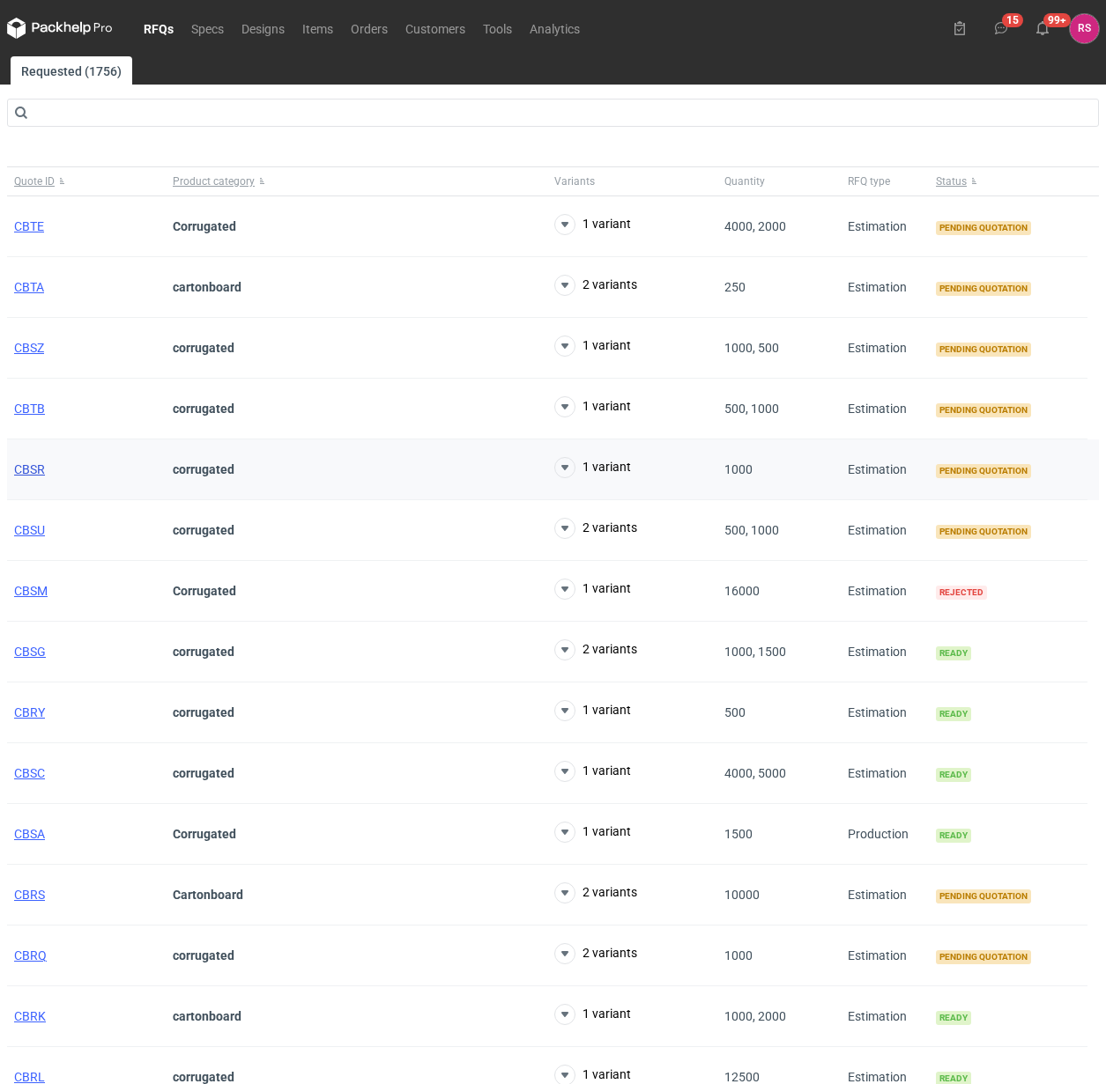
click at [31, 472] on span "CBSR" at bounding box center [29, 470] width 31 height 14
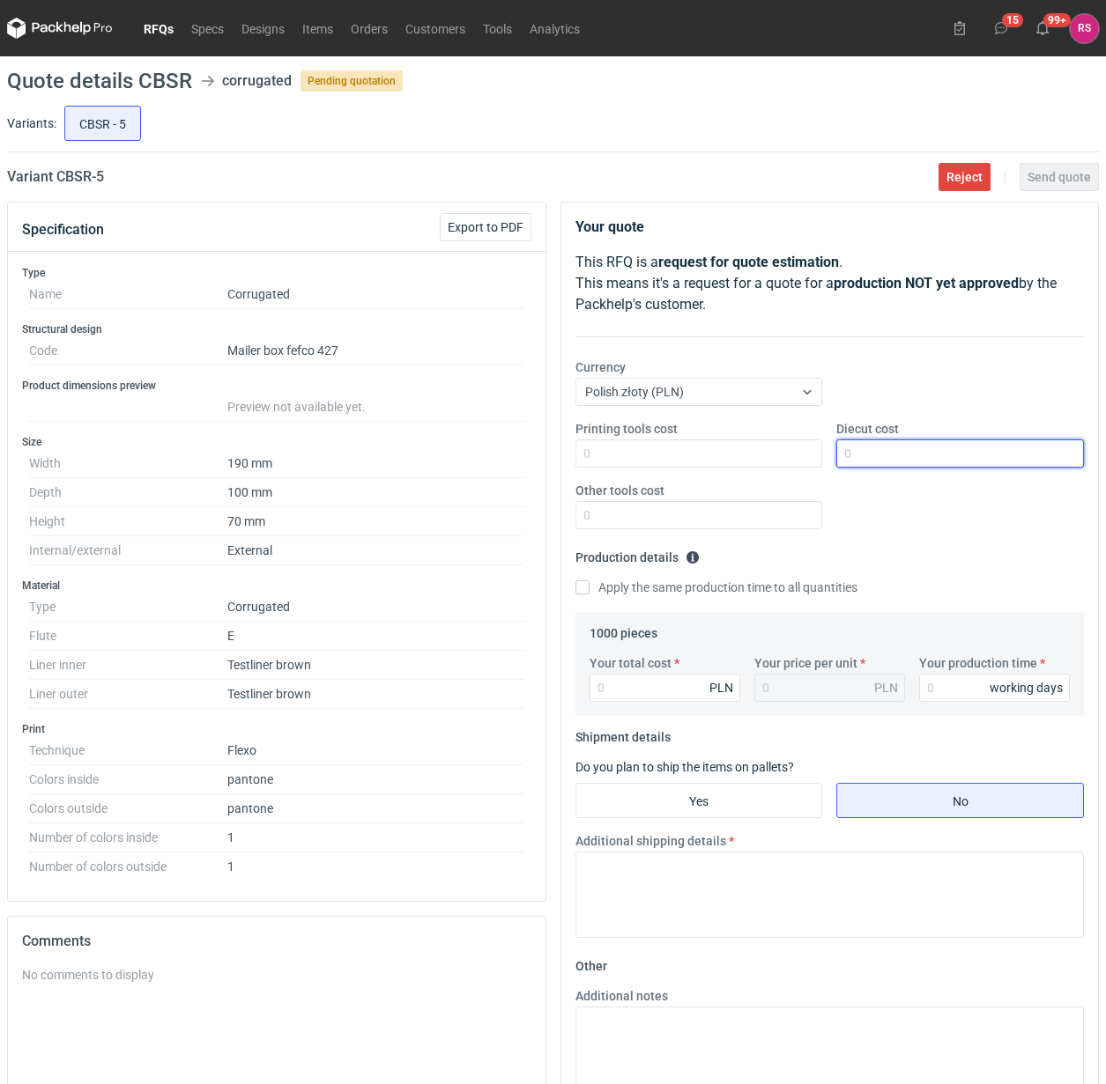
click at [953, 452] on input "Diecut cost" at bounding box center [960, 454] width 248 height 28
type input "400"
click at [575, 581] on input "Apply the same production time to all quantities" at bounding box center [582, 588] width 14 height 14
checkbox input "true"
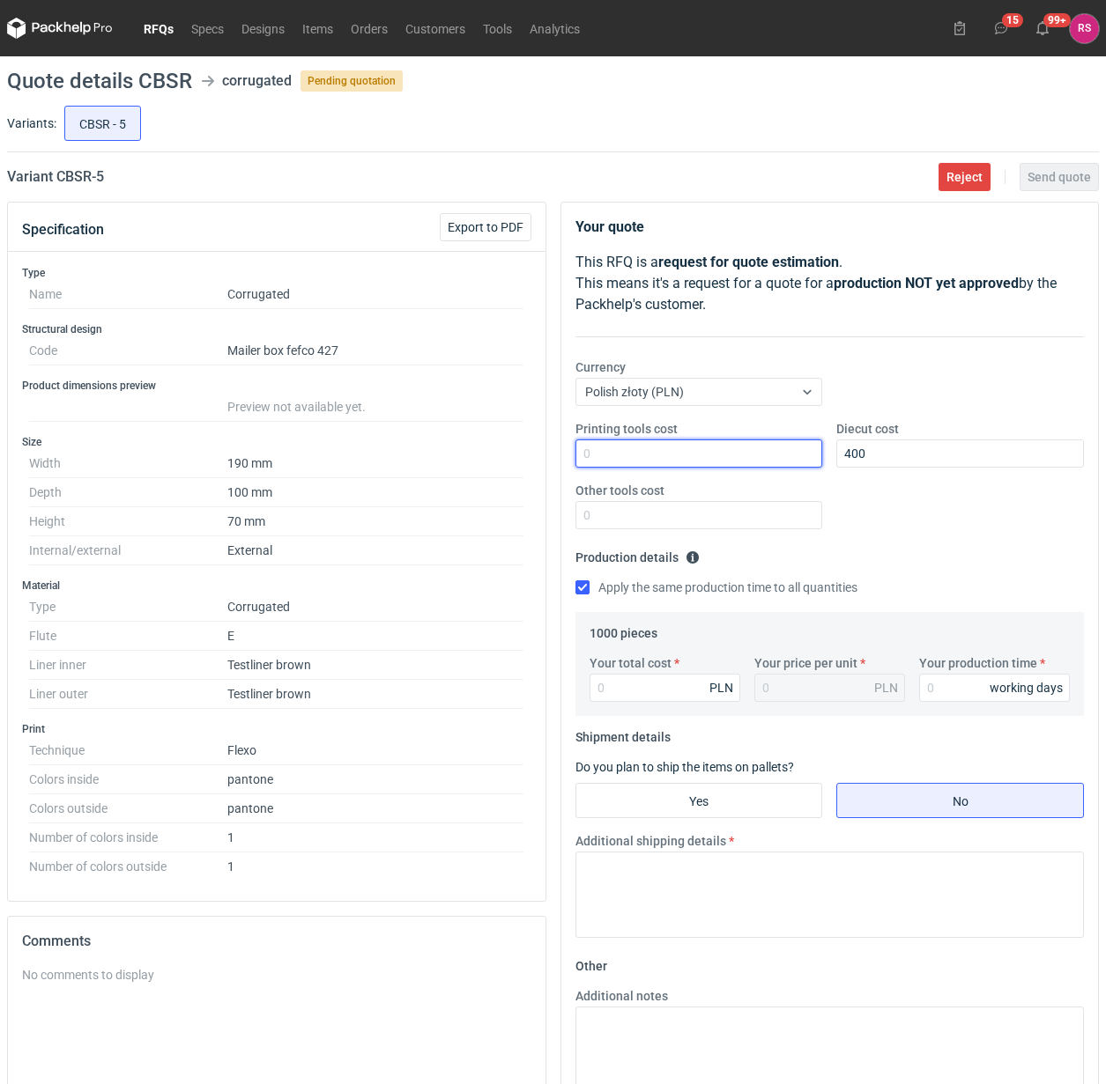
click at [690, 454] on input "Printing tools cost" at bounding box center [699, 454] width 248 height 28
type input "700"
type input "1360"
type input "1.36"
type input "1360"
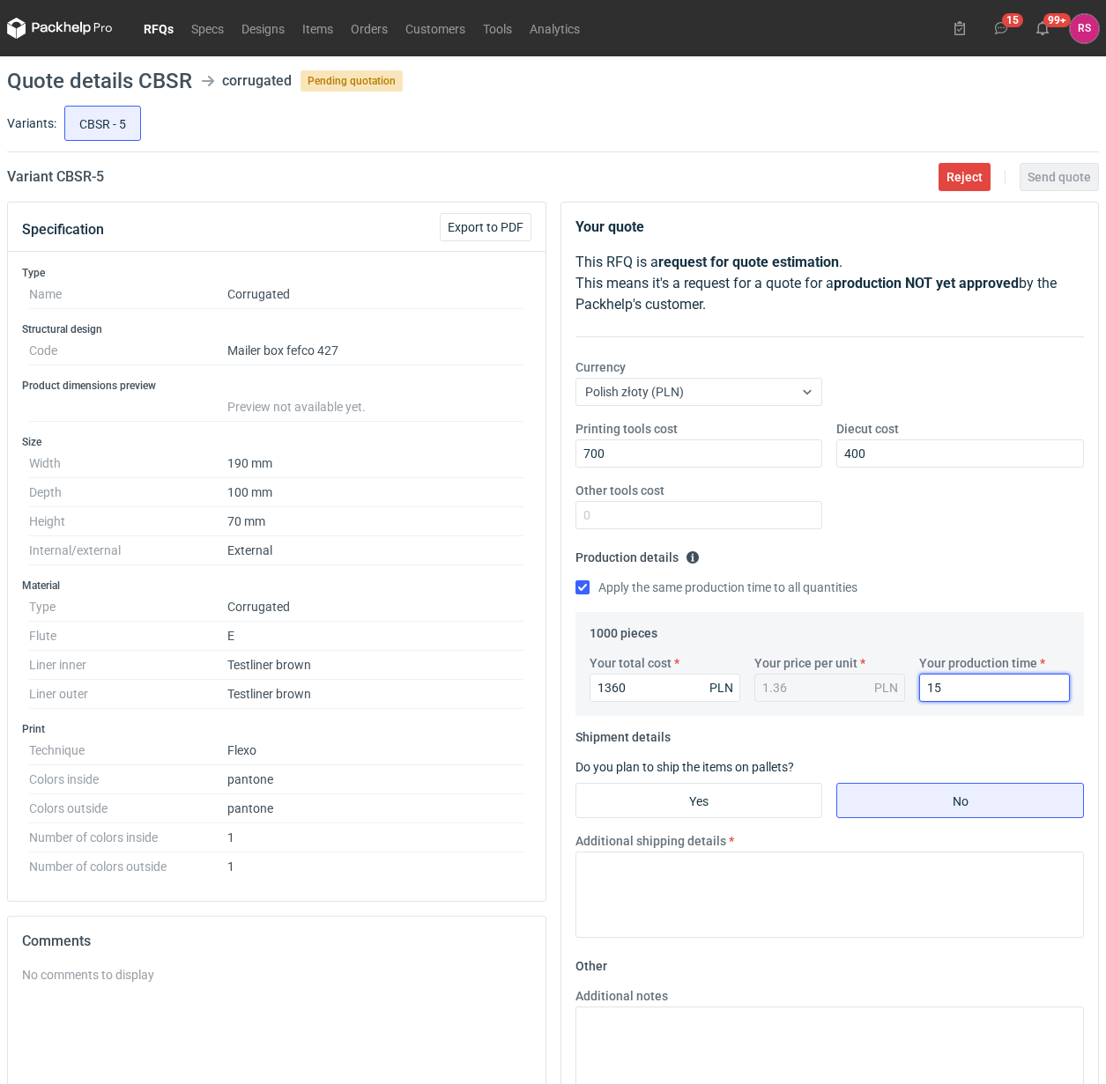
click at [953, 690] on input "15" at bounding box center [994, 688] width 151 height 28
type input "12"
click at [722, 799] on input "Yes" at bounding box center [699, 800] width 246 height 33
radio input "true"
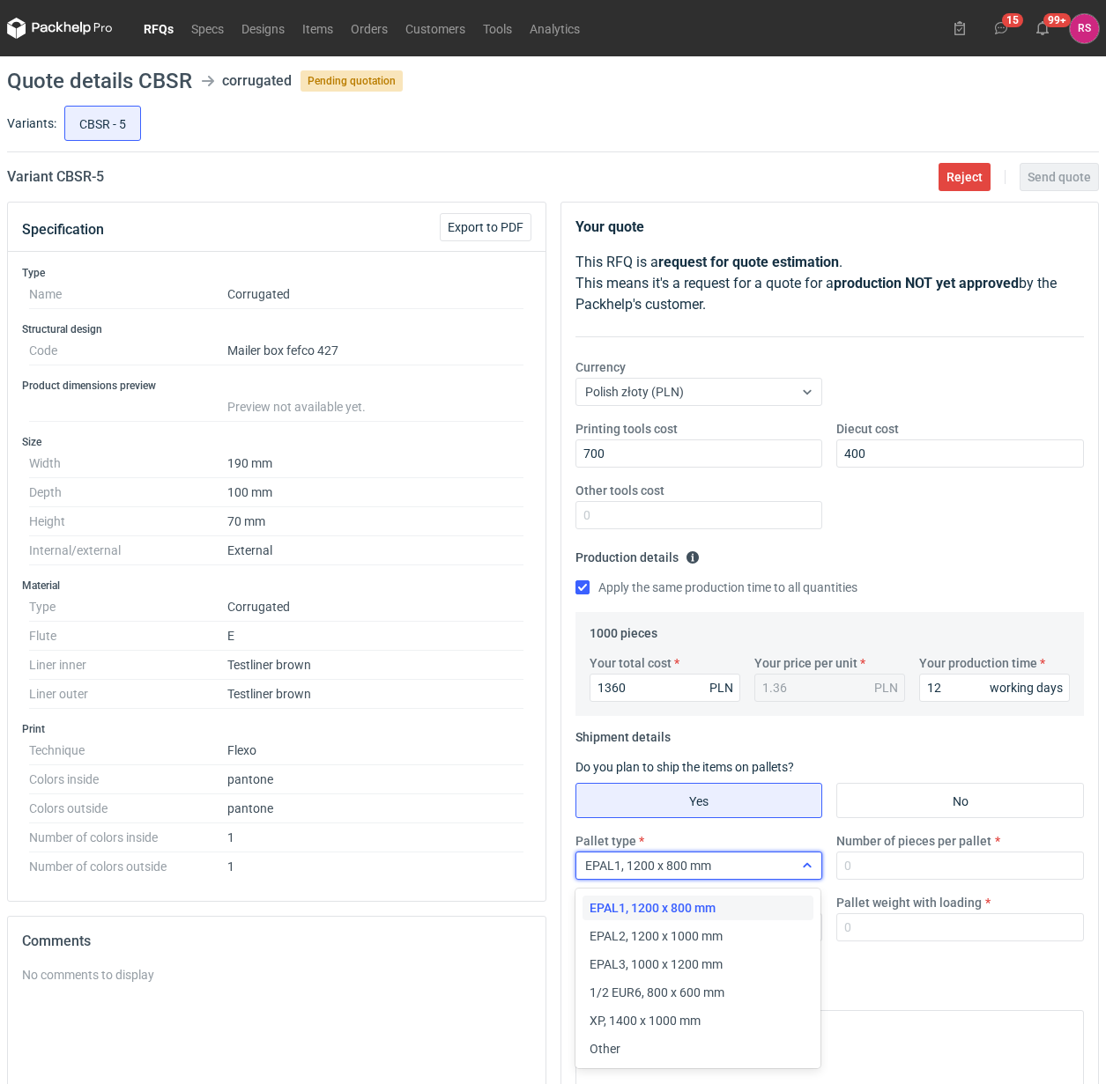
click at [768, 870] on div "EPAL1, 1200 x 800 mm" at bounding box center [685, 866] width 218 height 25
click at [659, 1051] on div "Other" at bounding box center [698, 1049] width 218 height 18
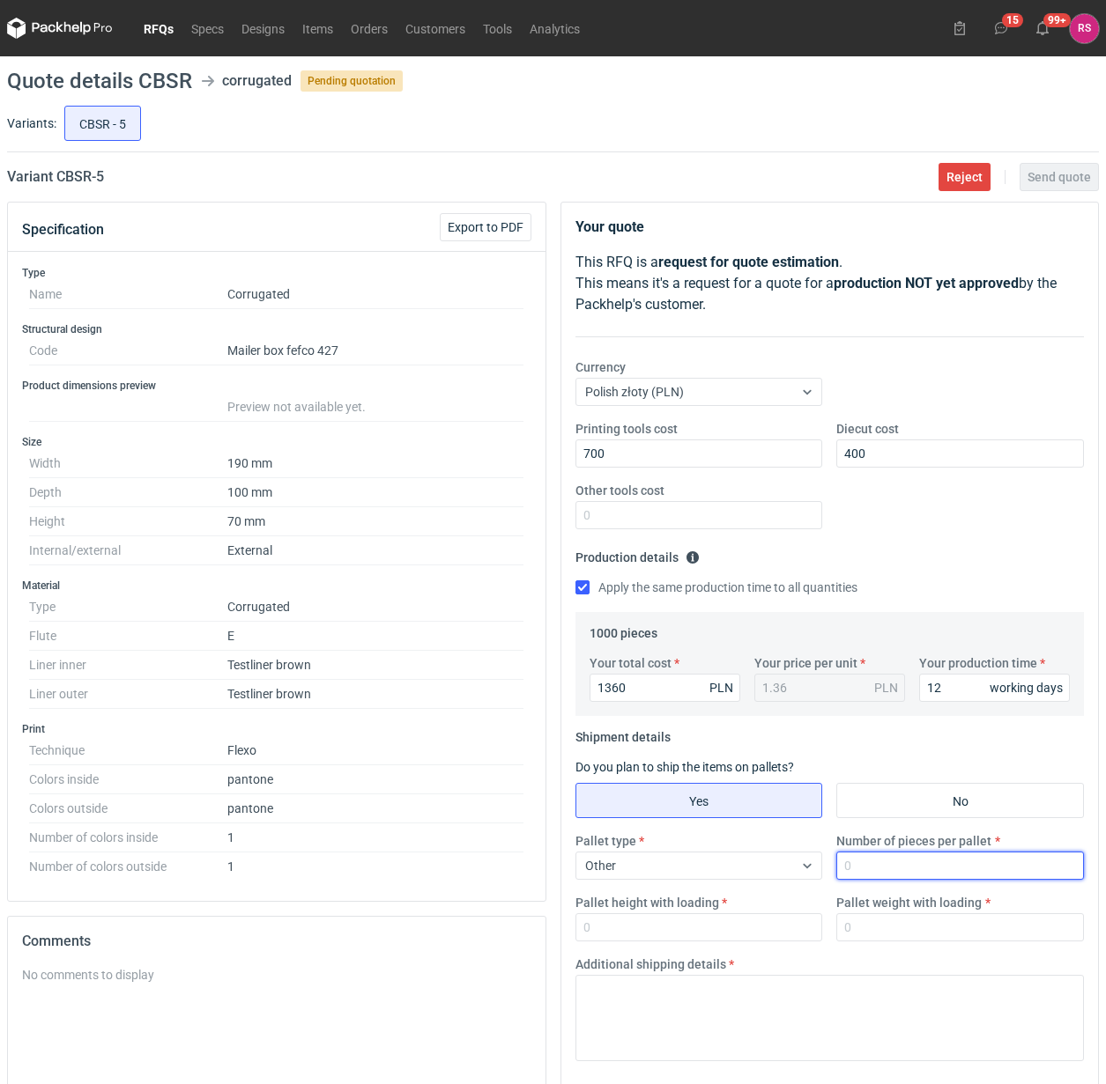
click at [895, 873] on input "Number of pieces per pallet" at bounding box center [960, 866] width 248 height 28
type input "1000"
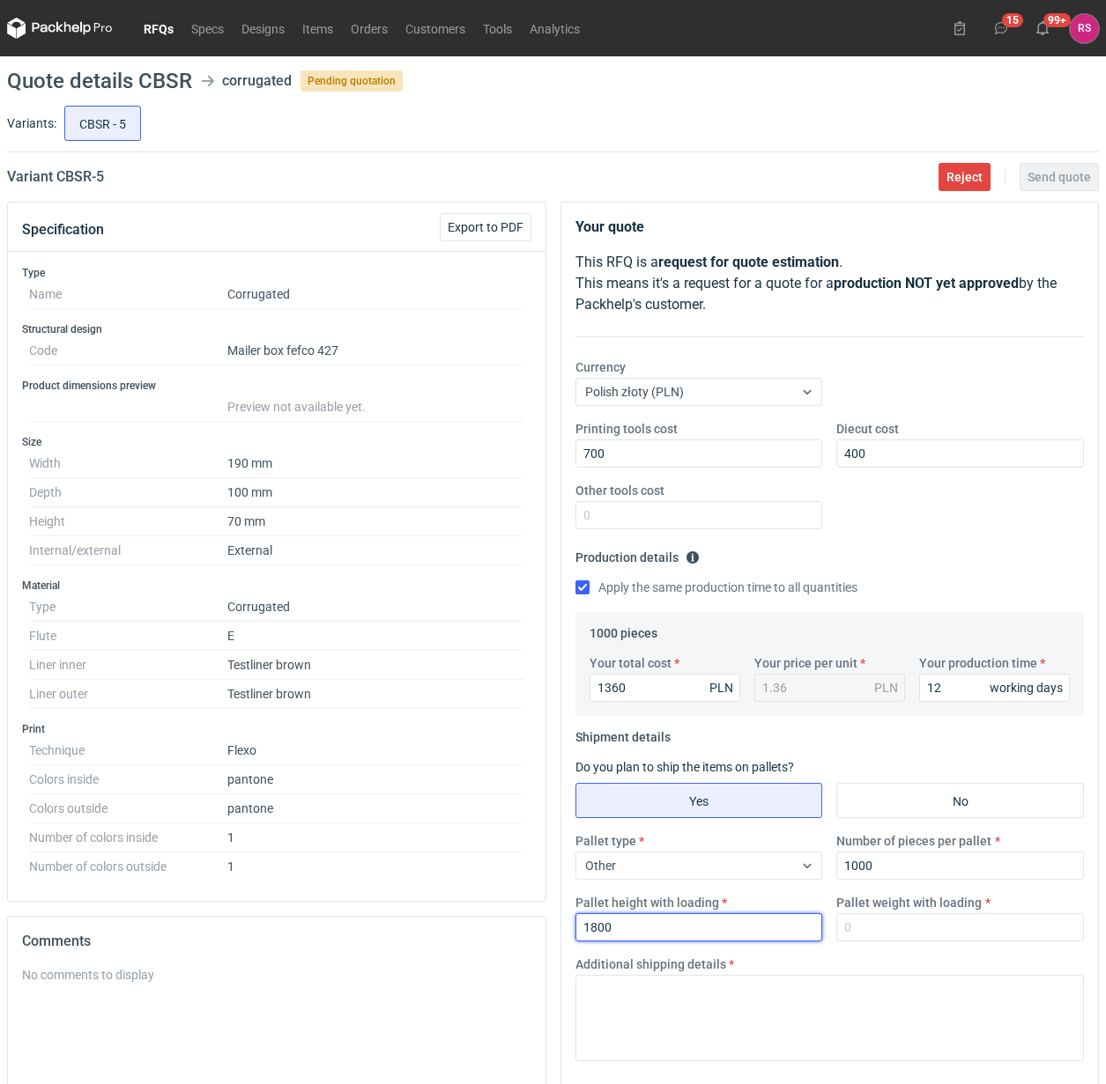
type input "1800"
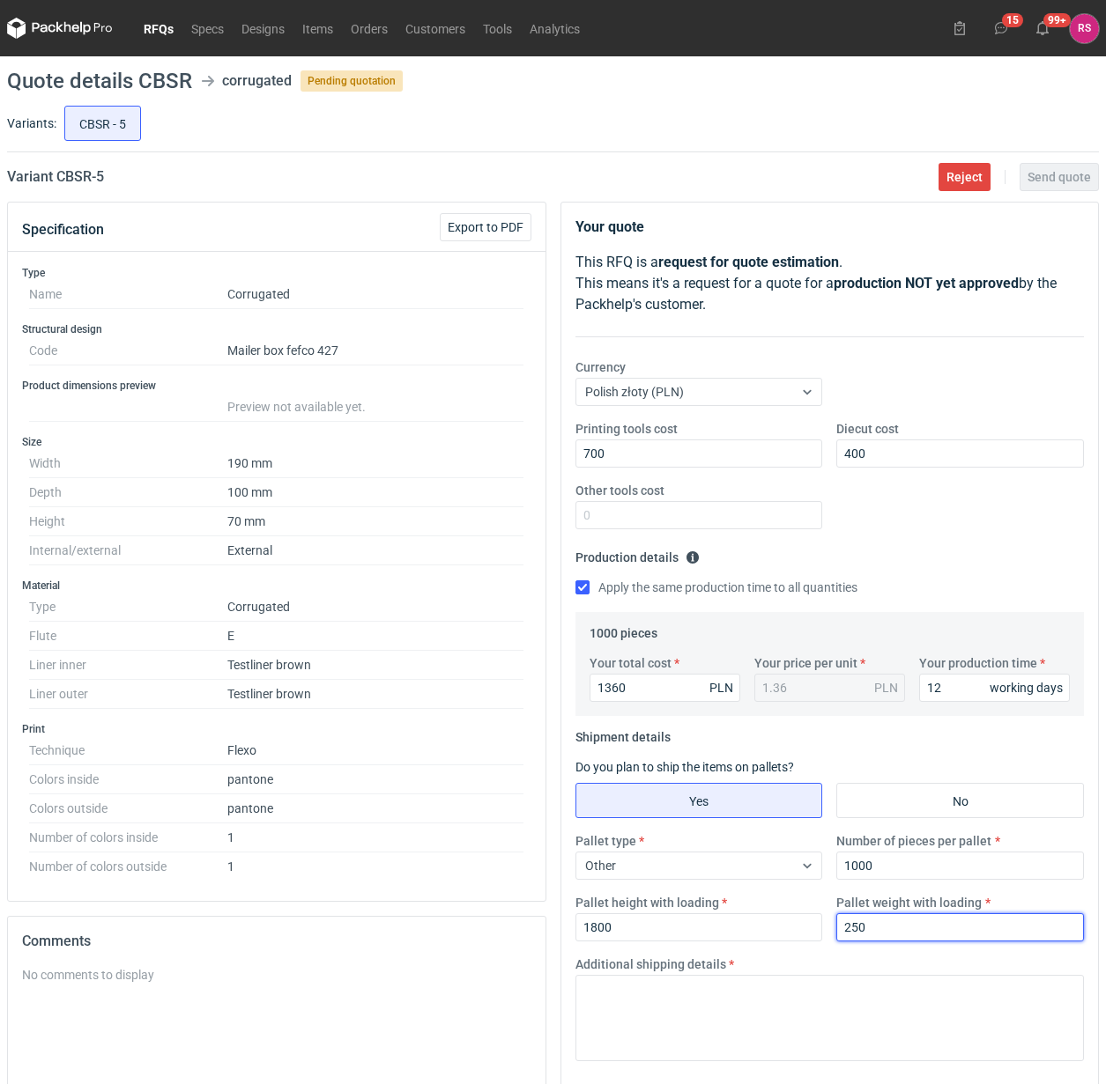
type input "250"
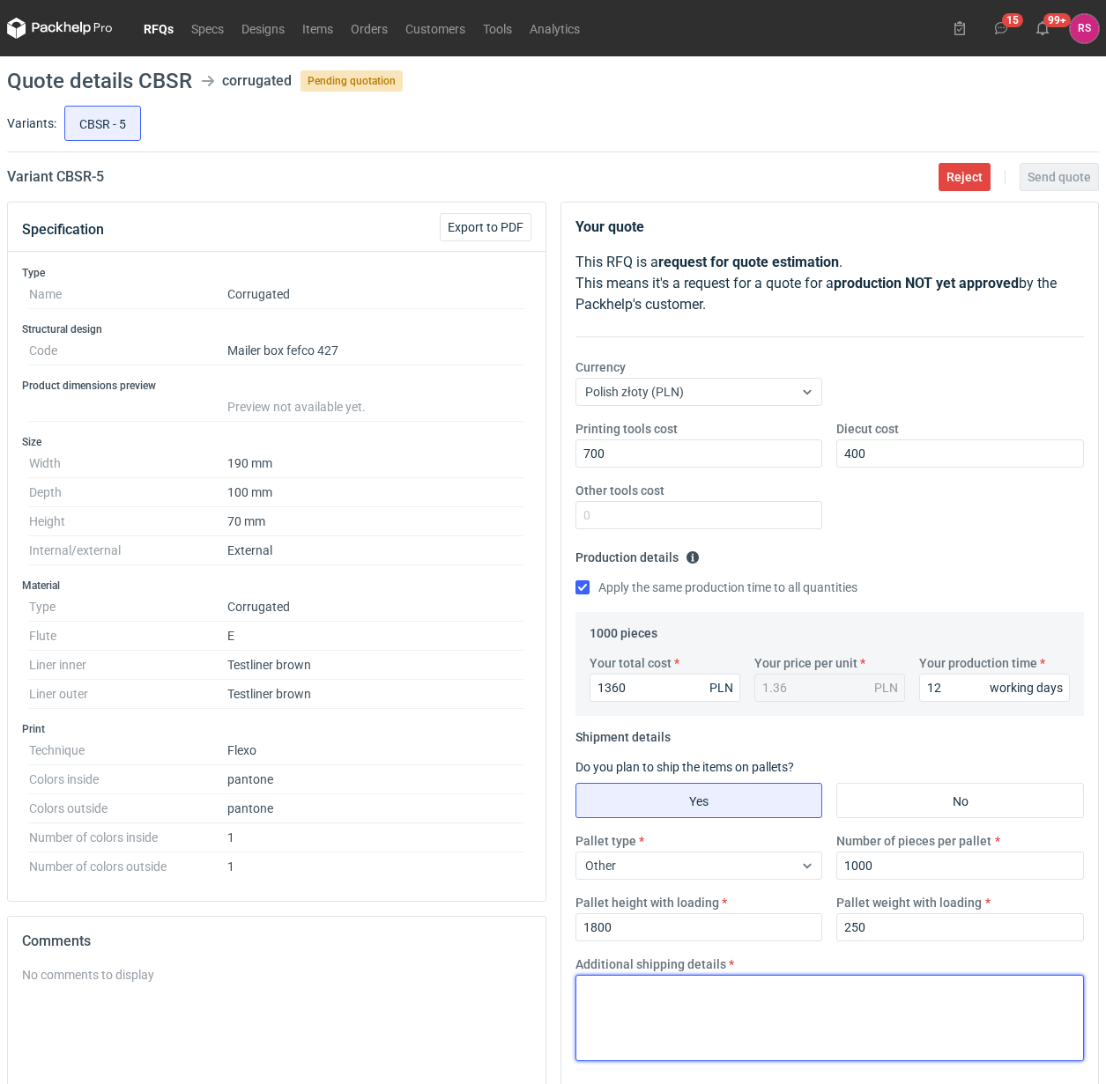
paste textarea "R056073669_RLPG"
type textarea "R"
type textarea "Paleta jednorazowa 1200x800"
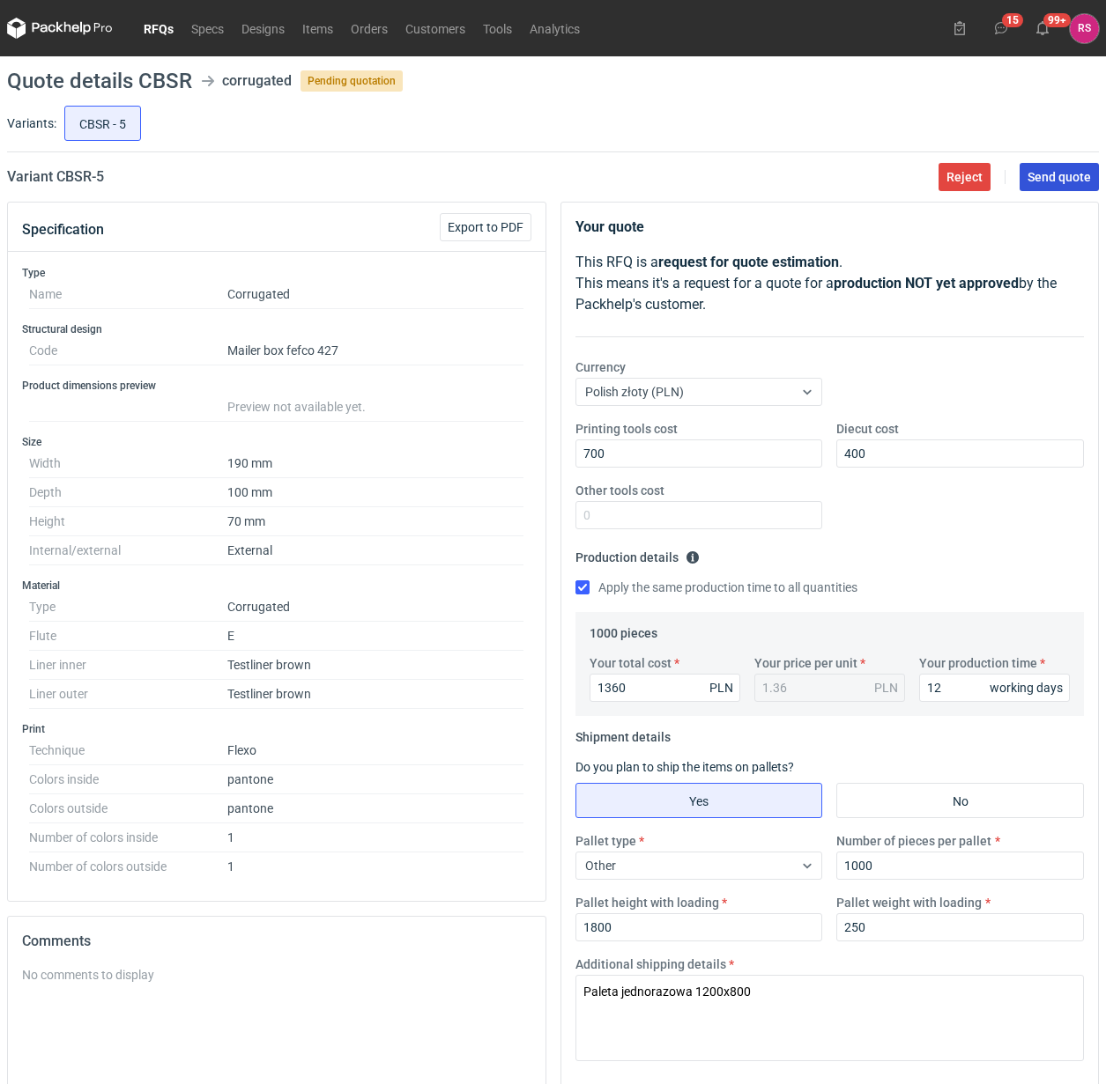
click at [1055, 185] on button "Send quote" at bounding box center [1058, 177] width 79 height 28
